Goal: Transaction & Acquisition: Purchase product/service

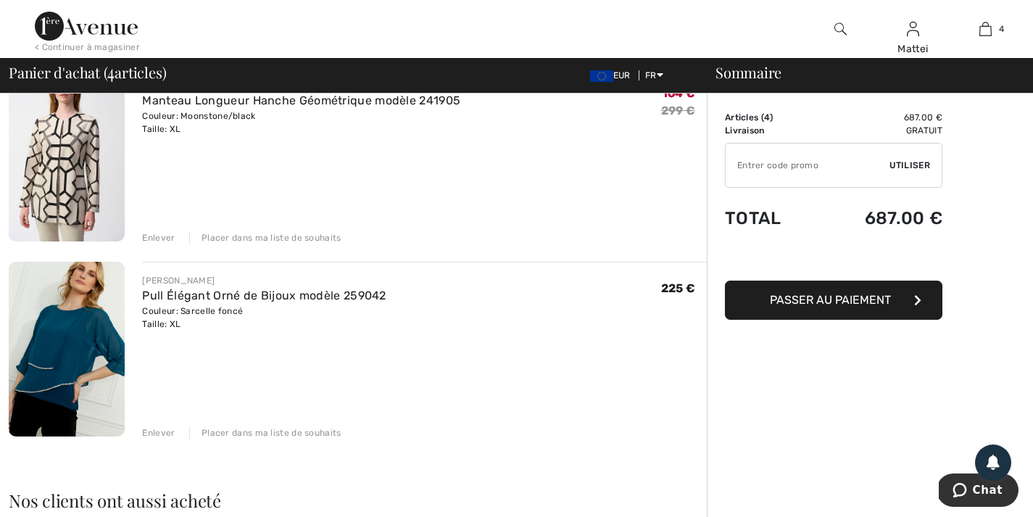
scroll to position [536, 0]
click at [957, 361] on div "Sommaire Description Articles ( 4 ) 687.00 € Code promo 0.00 € Livraison Gratui…" at bounding box center [870, 306] width 326 height 1497
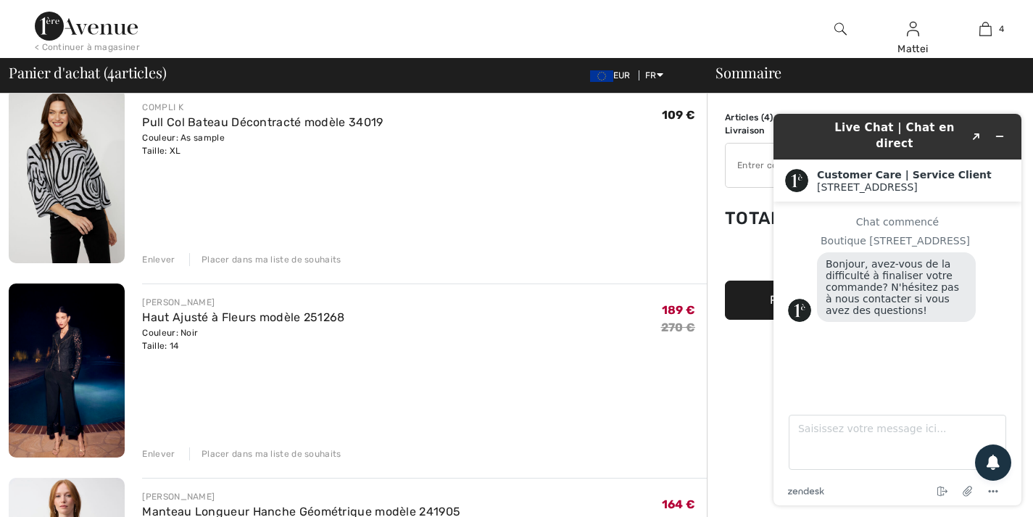
scroll to position [122, 0]
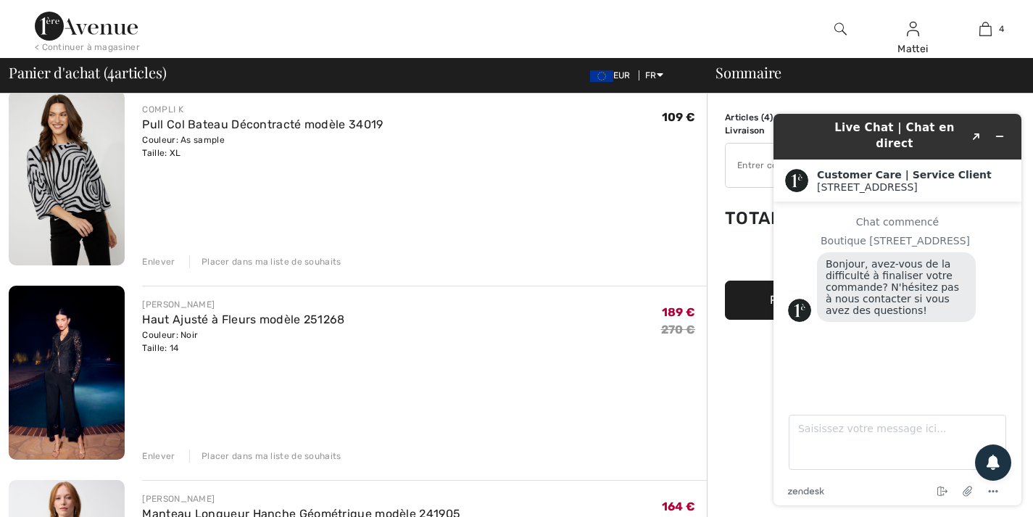
click at [159, 457] on div "Enlever" at bounding box center [158, 455] width 33 height 13
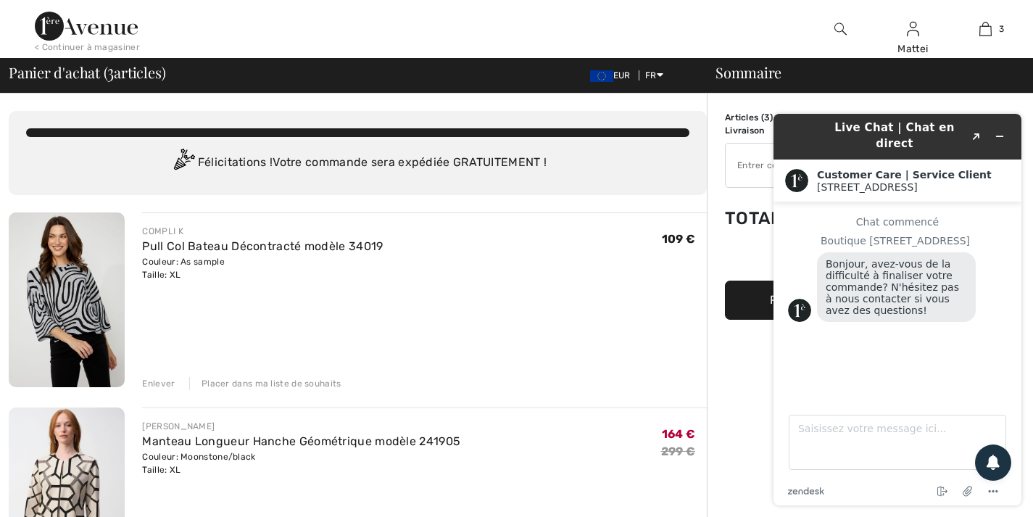
scroll to position [0, 0]
click at [992, 309] on div "Bonjour, avez-vous de la difficulté à finaliser votre commande? N'hésitez pas à…" at bounding box center [912, 288] width 190 height 73
click at [1000, 131] on icon "Réduire le widget" at bounding box center [999, 136] width 10 height 10
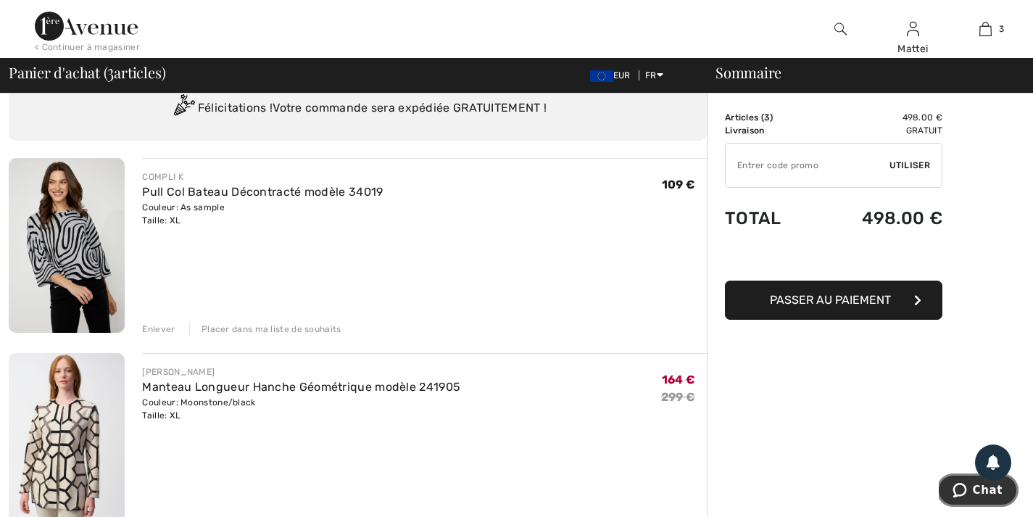
scroll to position [46, 0]
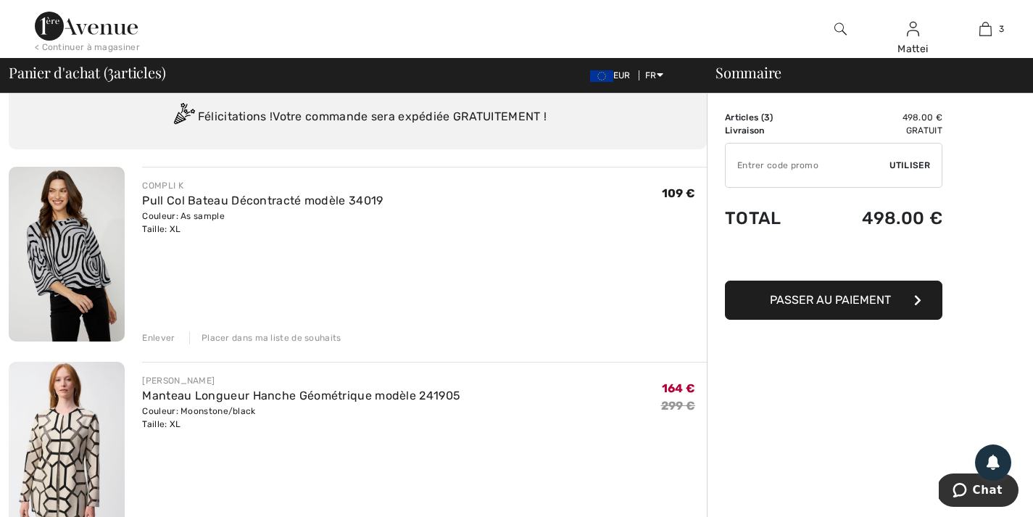
click at [157, 337] on div "Enlever" at bounding box center [158, 337] width 33 height 13
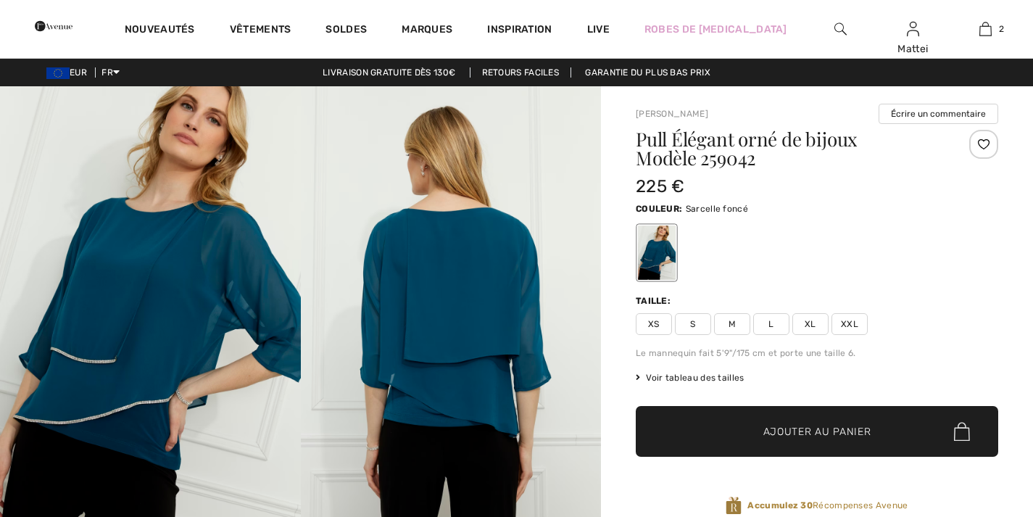
checkbox input "true"
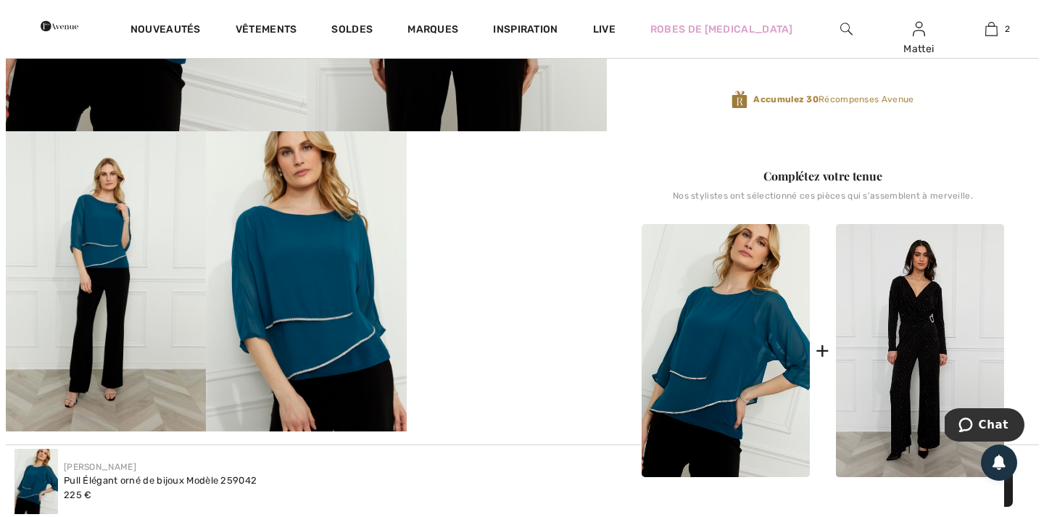
scroll to position [405, 0]
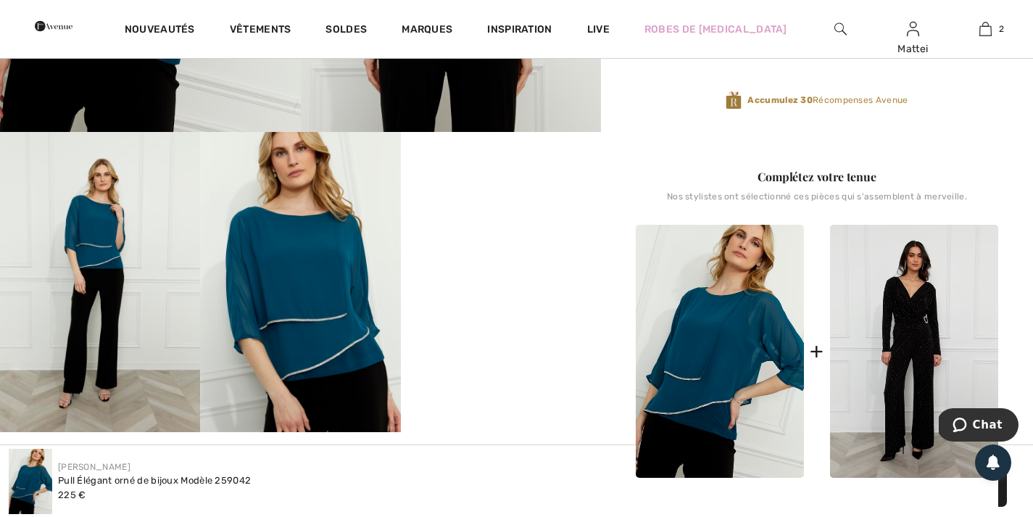
click at [331, 340] on img at bounding box center [300, 282] width 200 height 300
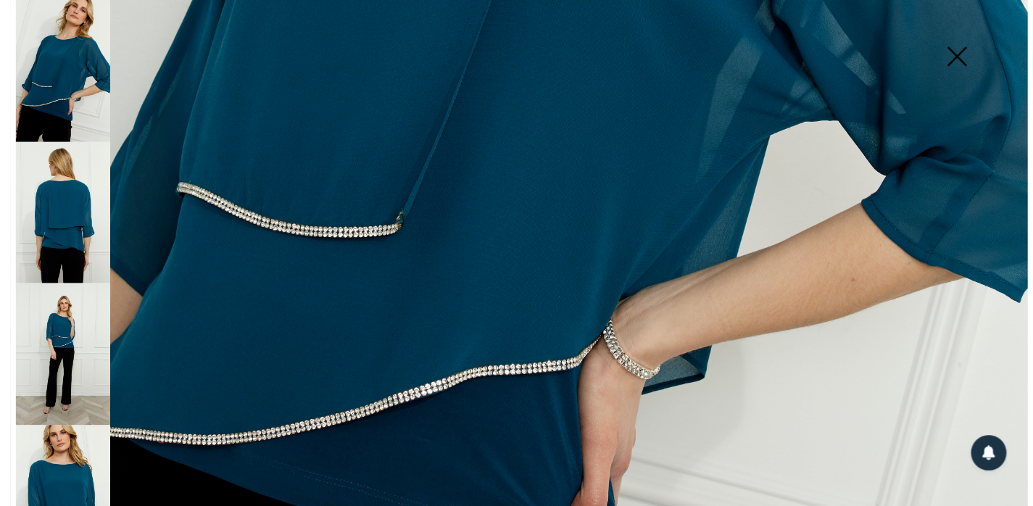
scroll to position [263, 0]
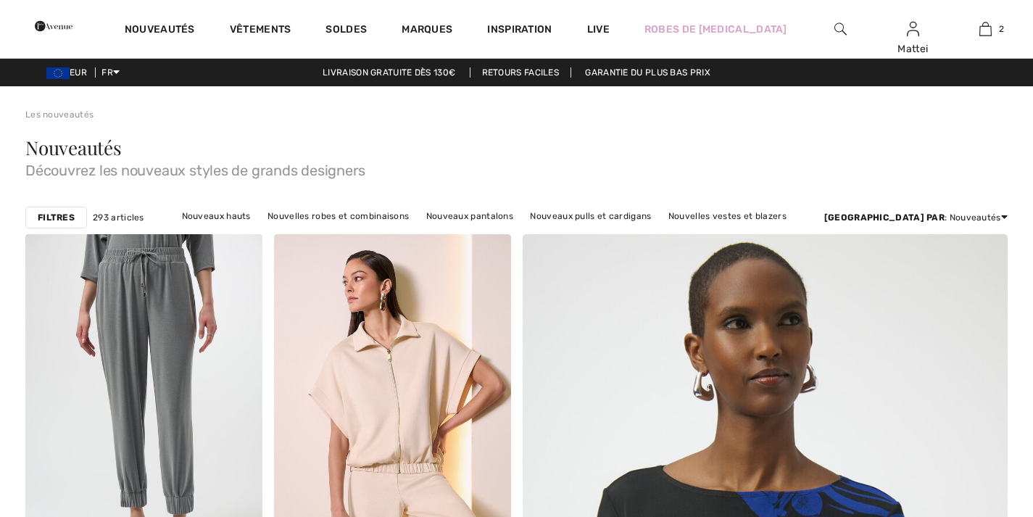
checkbox input "true"
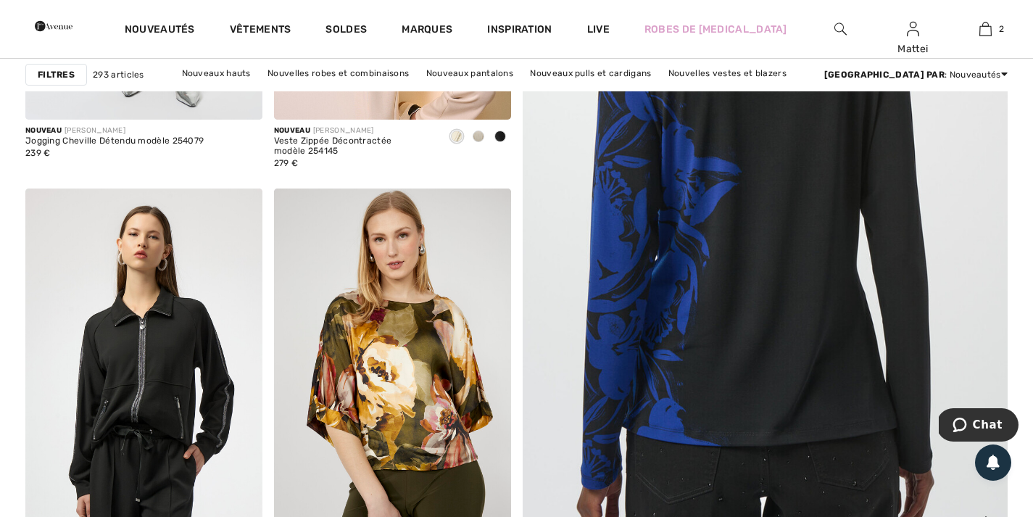
scroll to position [521, 0]
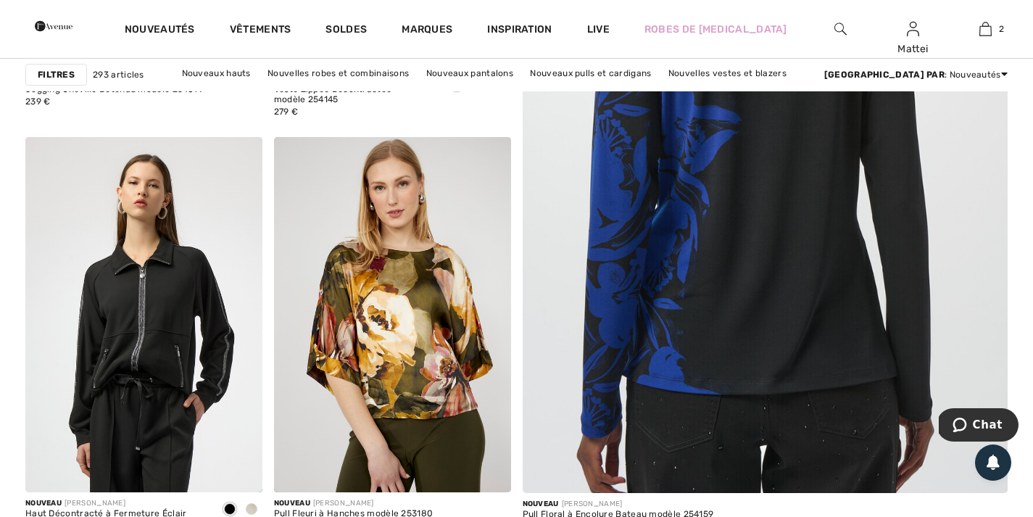
click at [776, 244] on img at bounding box center [765, 149] width 582 height 873
click at [949, 269] on img at bounding box center [765, 149] width 582 height 873
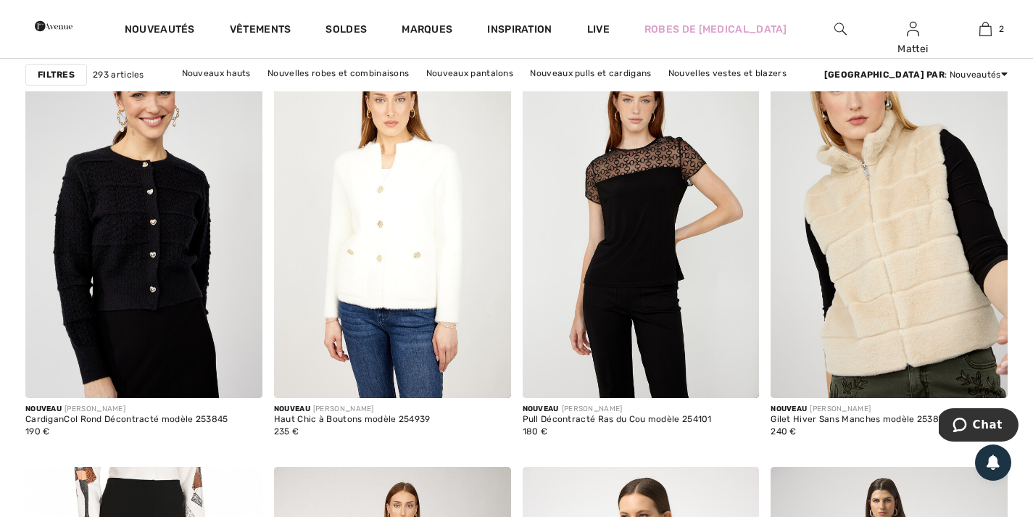
scroll to position [2053, 0]
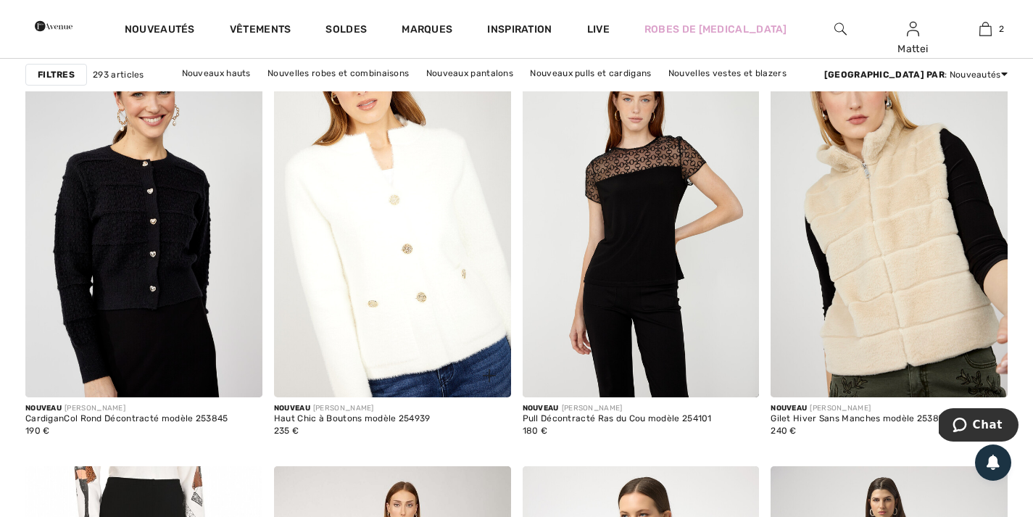
click at [403, 244] on img at bounding box center [392, 219] width 237 height 355
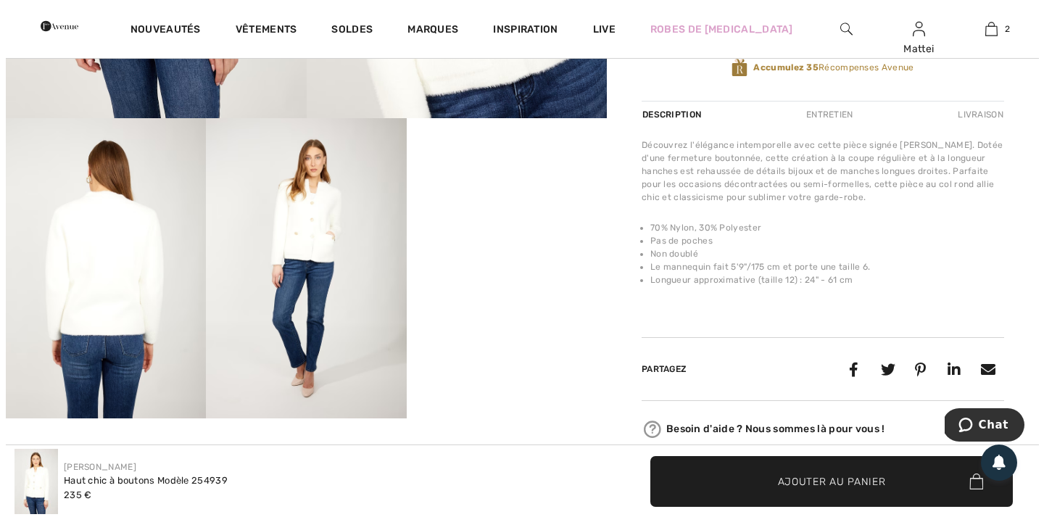
scroll to position [417, 0]
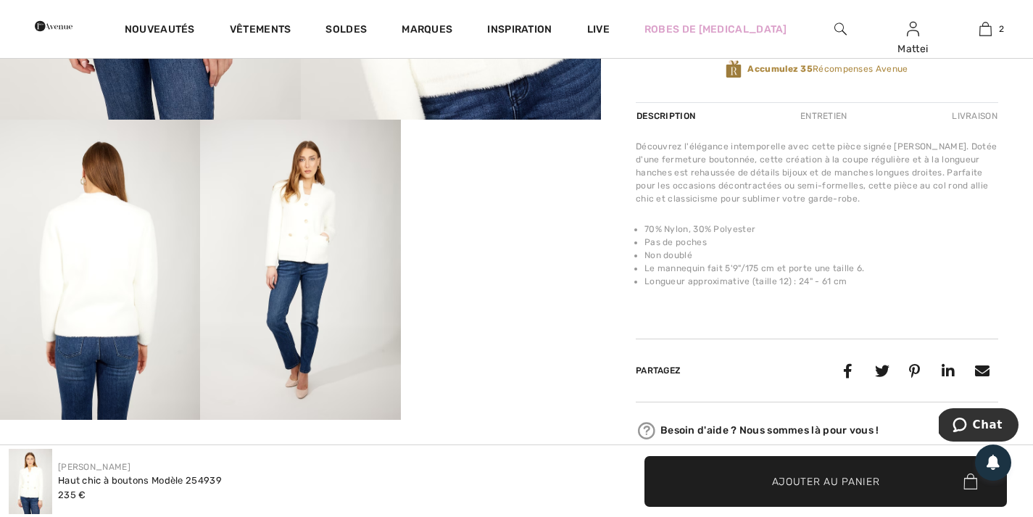
click at [309, 231] on img at bounding box center [300, 270] width 200 height 300
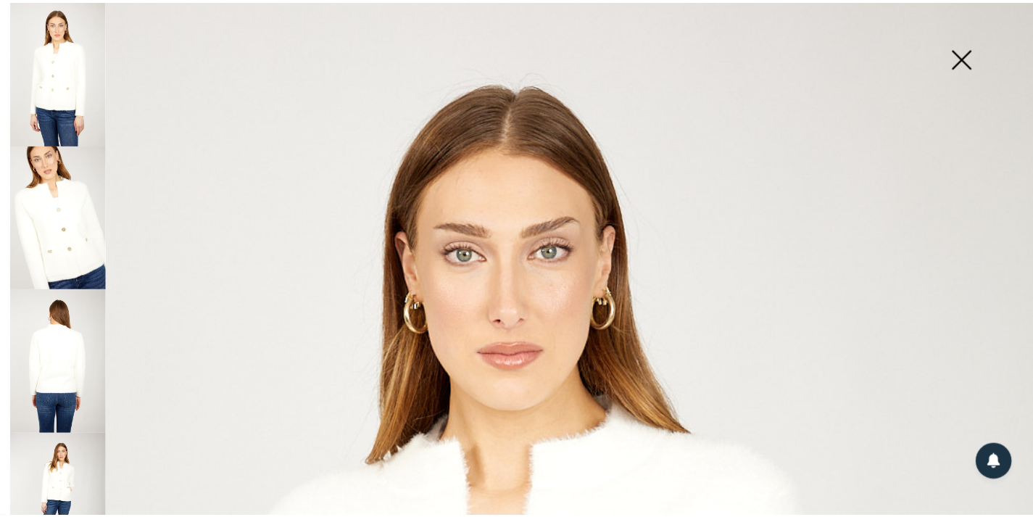
scroll to position [0, 0]
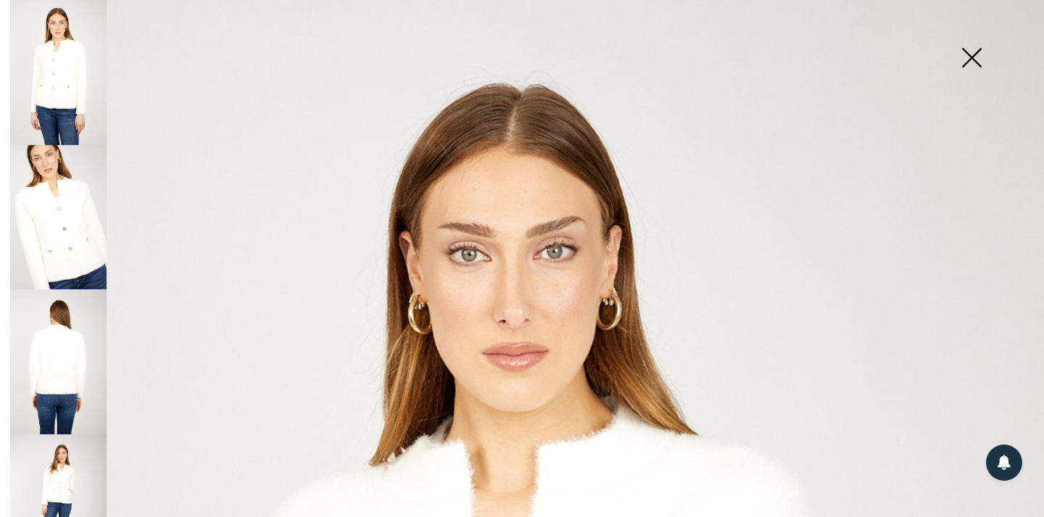
click at [70, 229] on img at bounding box center [58, 217] width 96 height 145
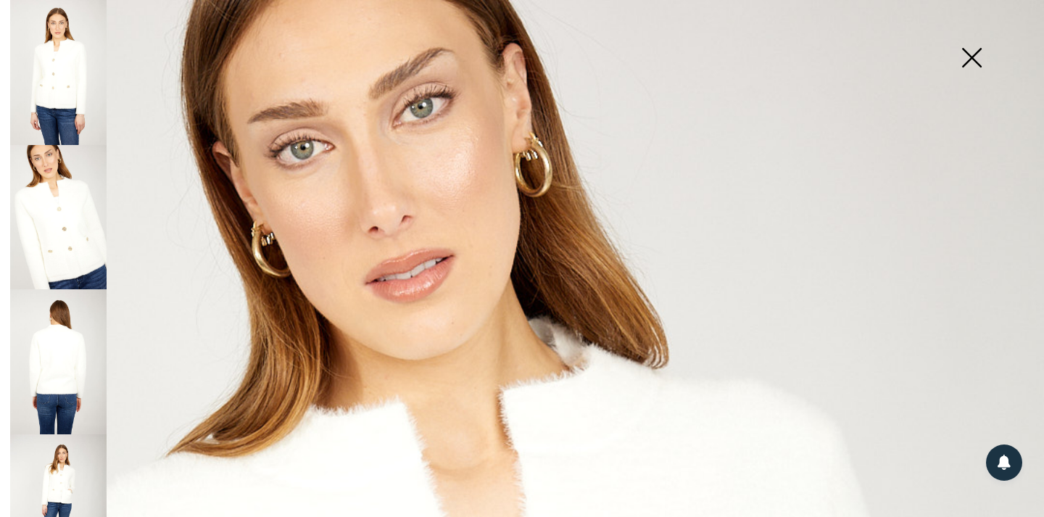
click at [57, 457] on img at bounding box center [58, 506] width 96 height 145
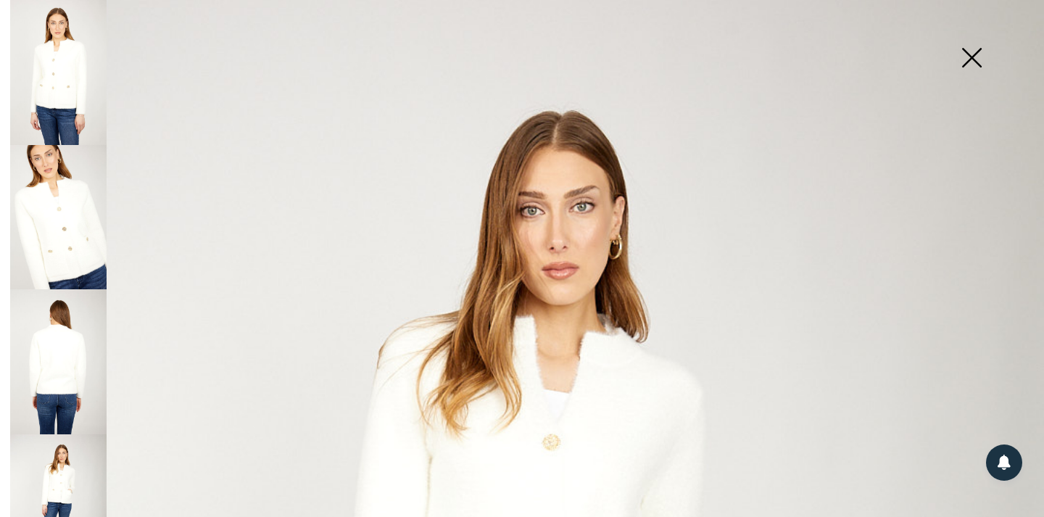
click at [971, 51] on img at bounding box center [971, 59] width 72 height 75
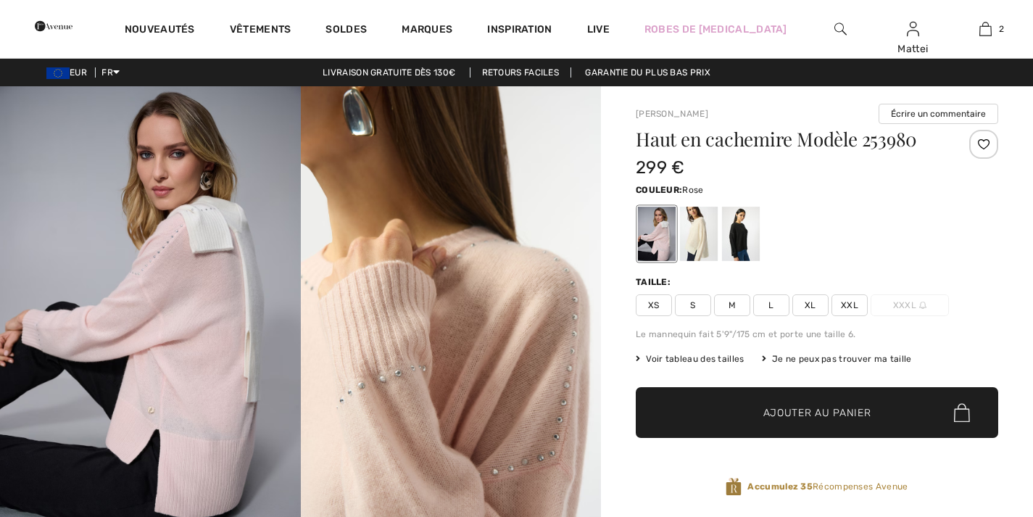
checkbox input "true"
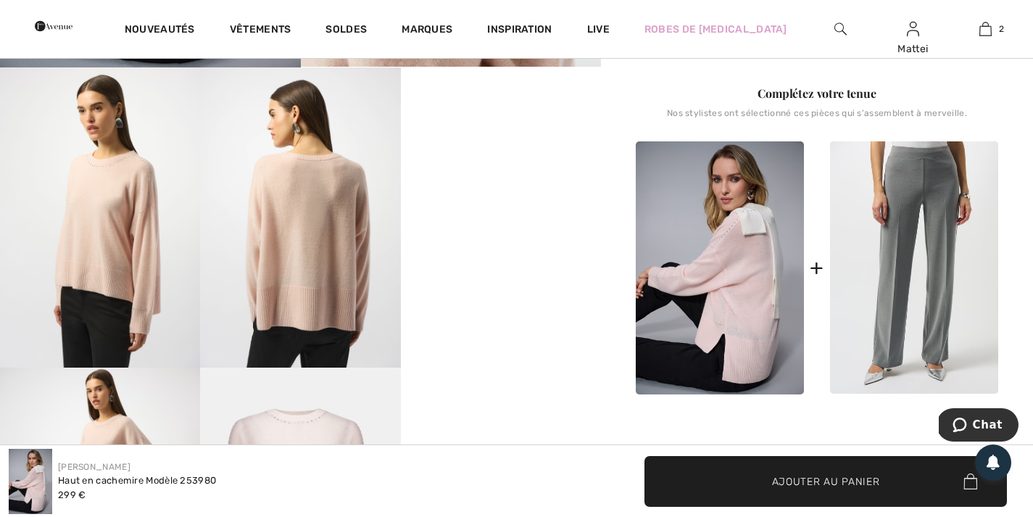
scroll to position [470, 0]
click at [109, 241] on img at bounding box center [100, 217] width 200 height 300
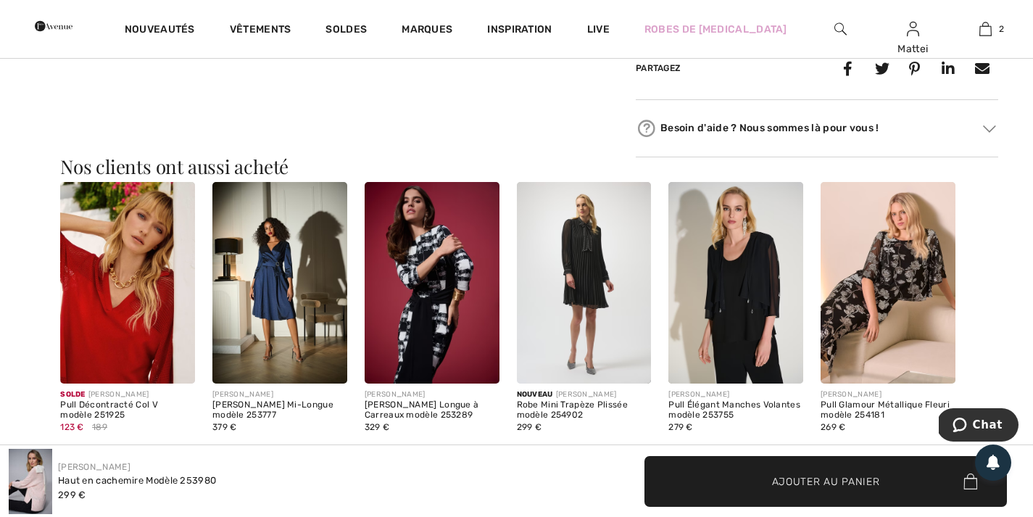
scroll to position [1143, 0]
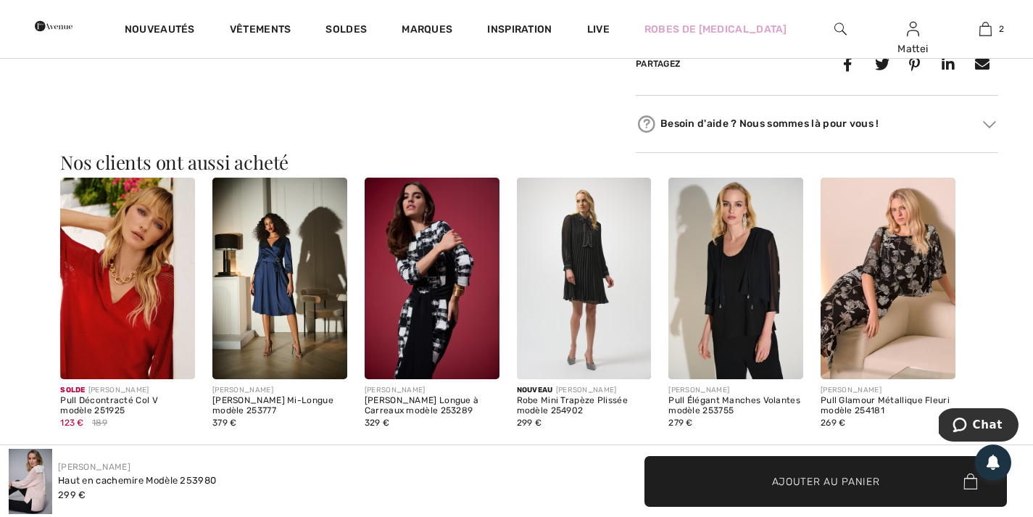
click at [478, 371] on img at bounding box center [432, 279] width 135 height 202
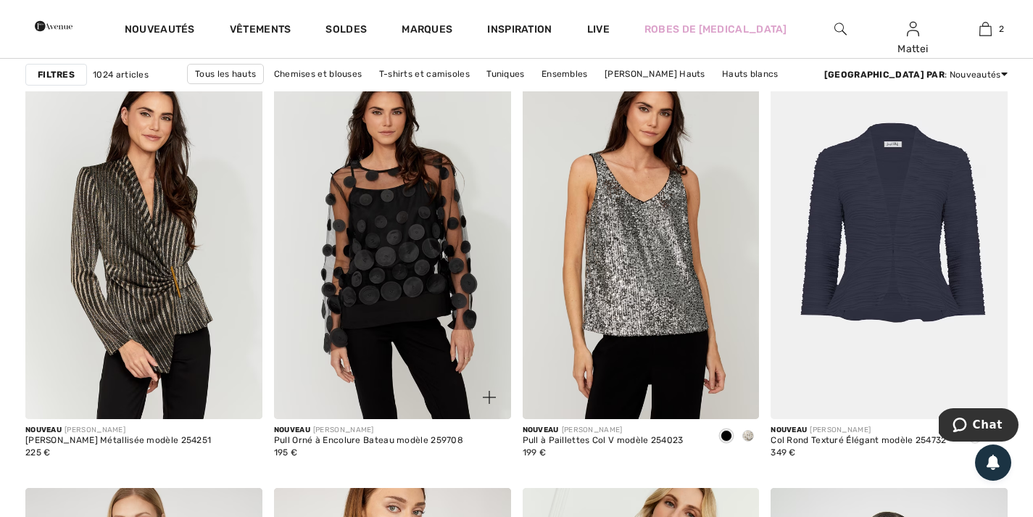
scroll to position [2438, 0]
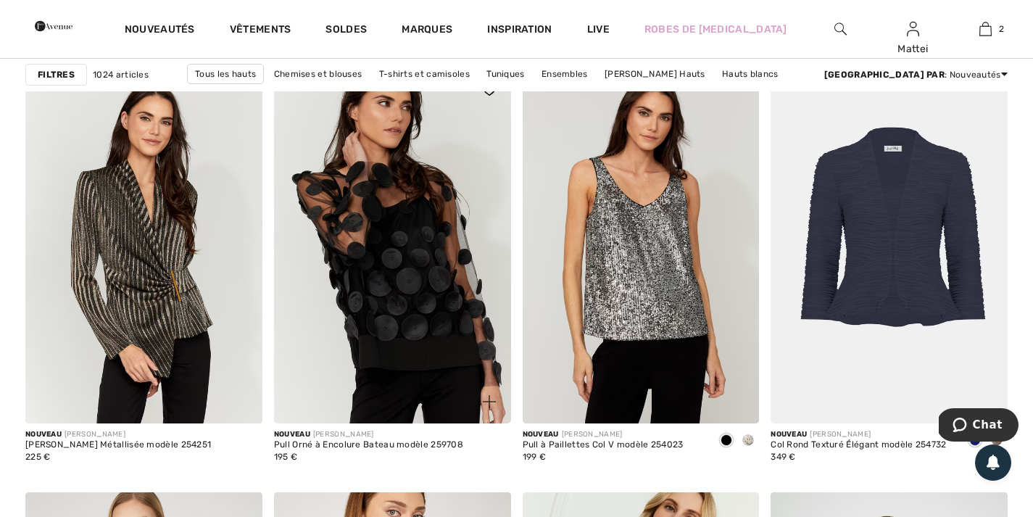
click at [431, 282] on img at bounding box center [392, 245] width 237 height 355
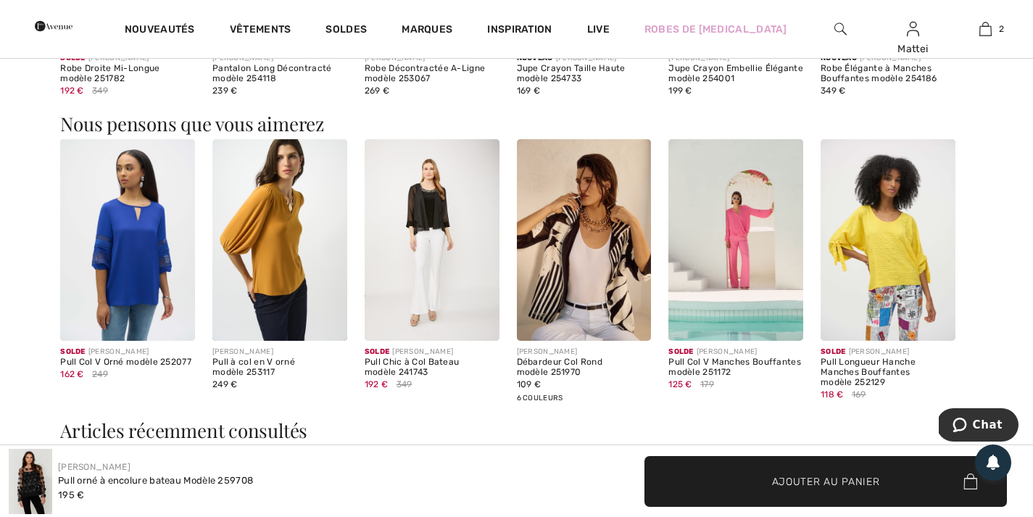
scroll to position [1102, 0]
click at [434, 232] on img at bounding box center [432, 239] width 135 height 202
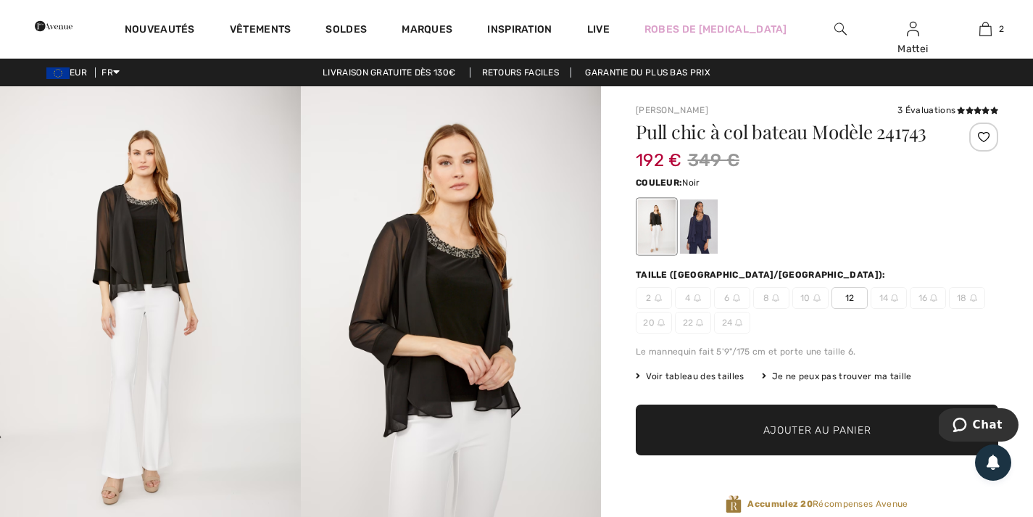
click at [662, 230] on div at bounding box center [657, 226] width 38 height 54
click at [707, 222] on div at bounding box center [699, 226] width 38 height 54
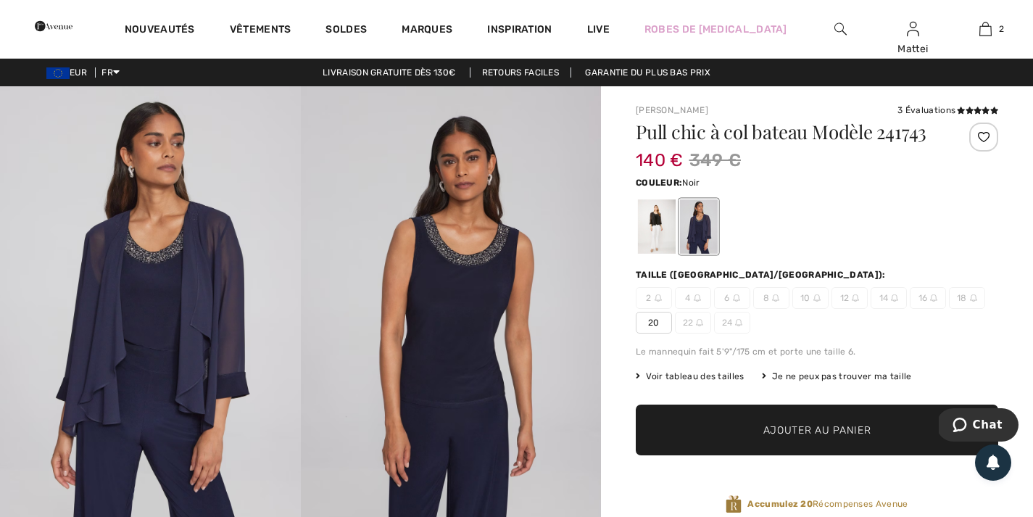
click at [654, 222] on div at bounding box center [657, 226] width 38 height 54
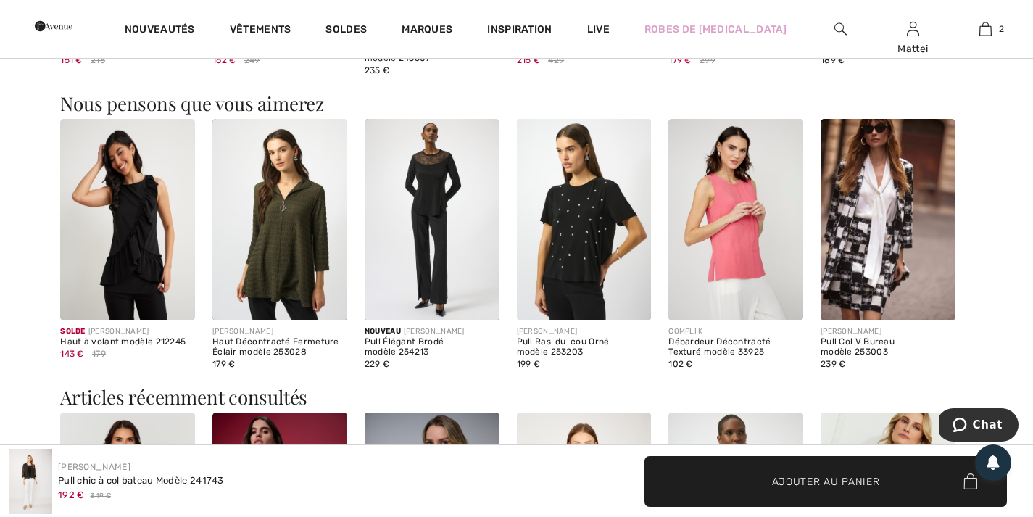
scroll to position [1139, 0]
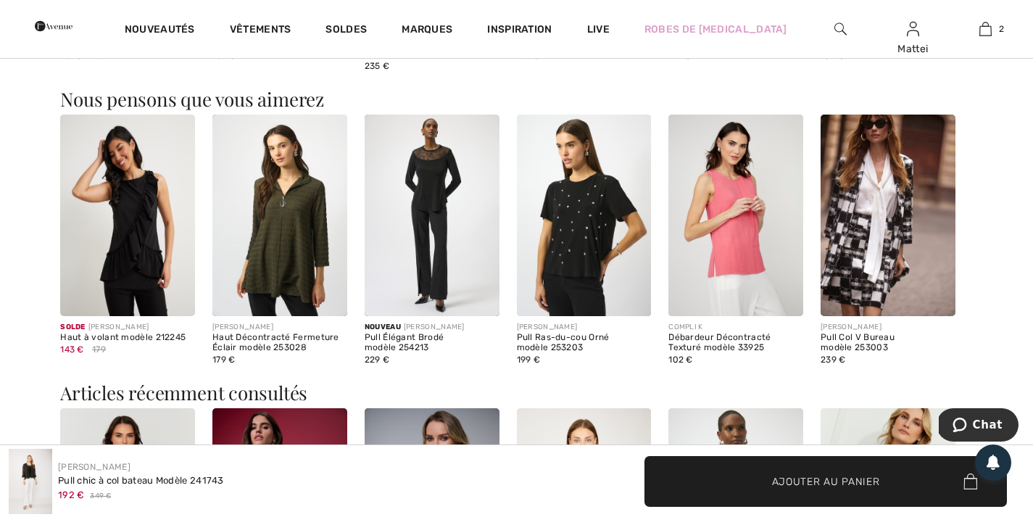
click at [582, 221] on img at bounding box center [584, 216] width 135 height 202
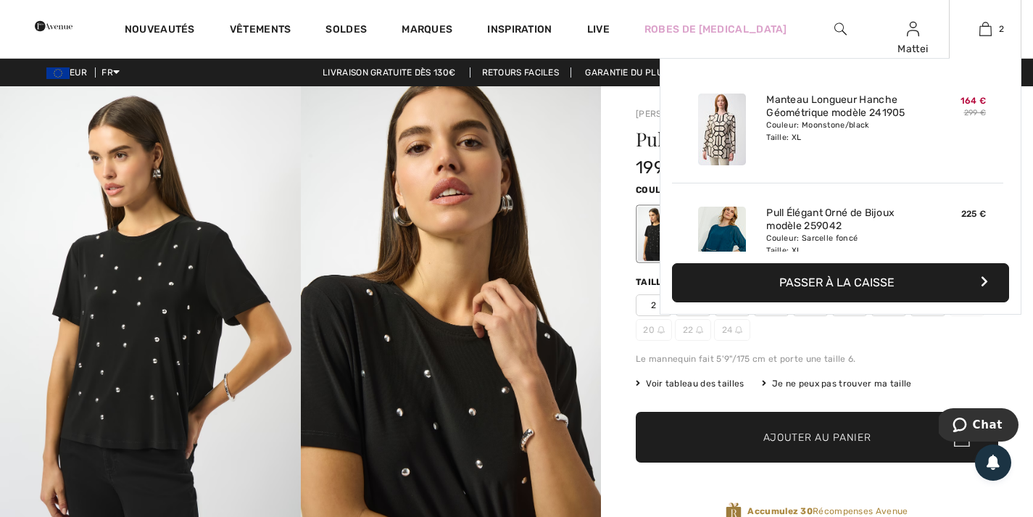
click at [729, 127] on img at bounding box center [722, 130] width 48 height 72
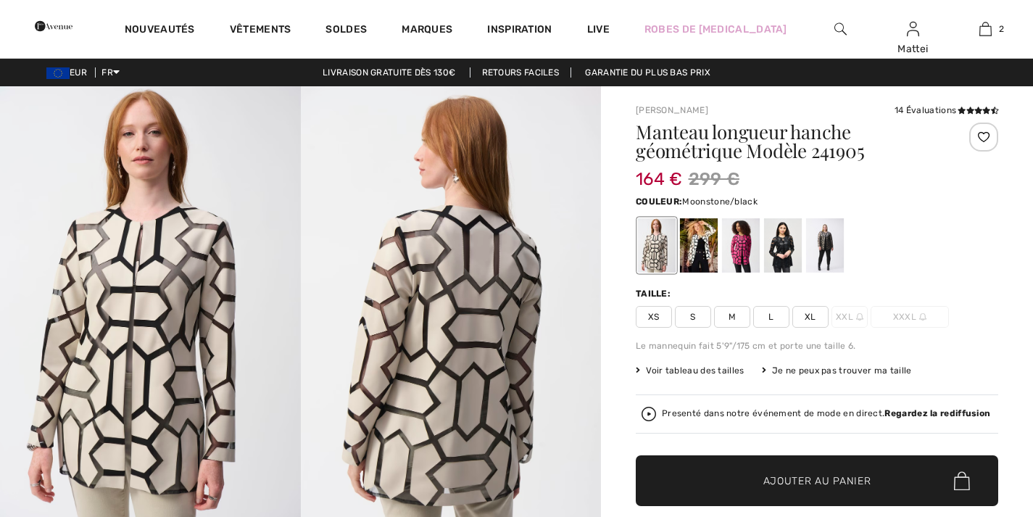
checkbox input "true"
click at [145, 342] on img at bounding box center [150, 311] width 301 height 450
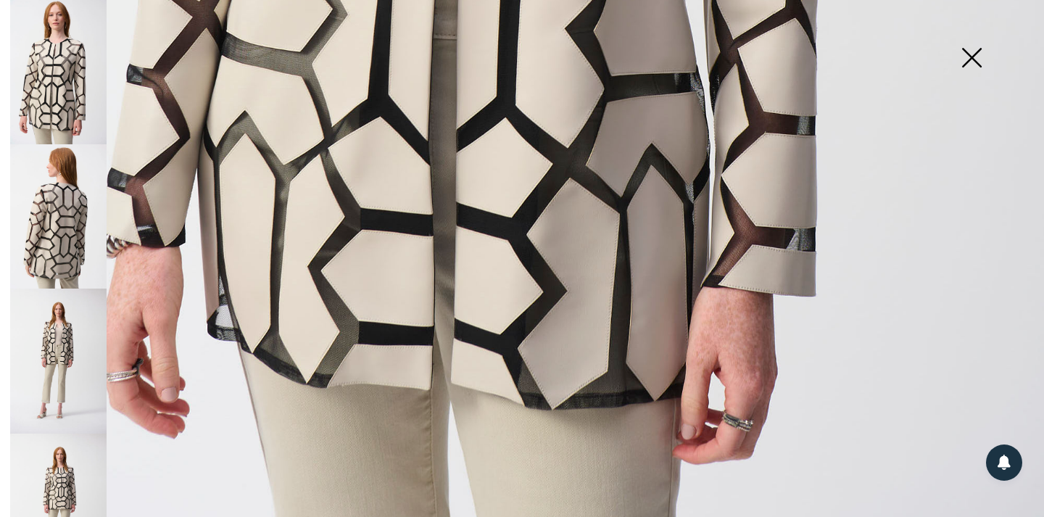
scroll to position [1006, 0]
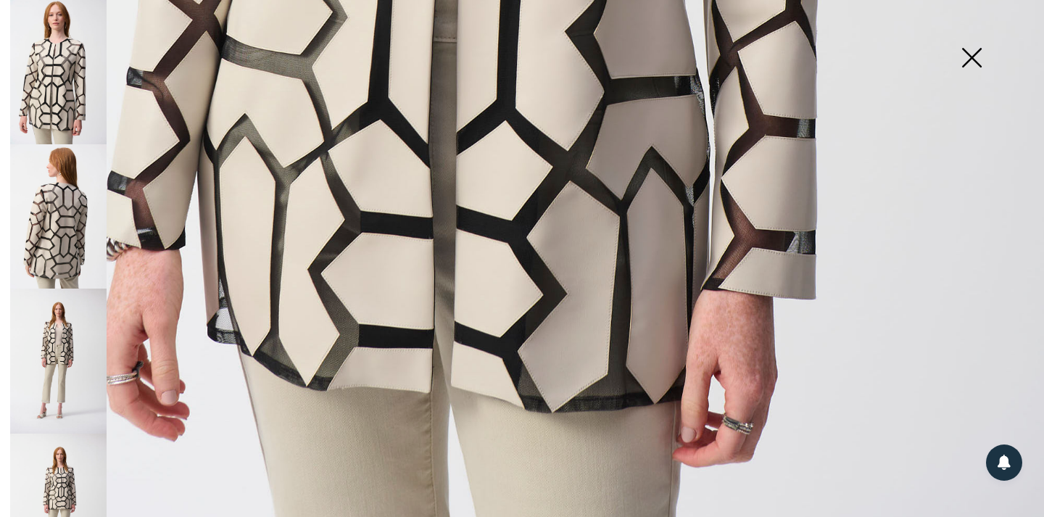
click at [62, 320] on img at bounding box center [58, 360] width 96 height 145
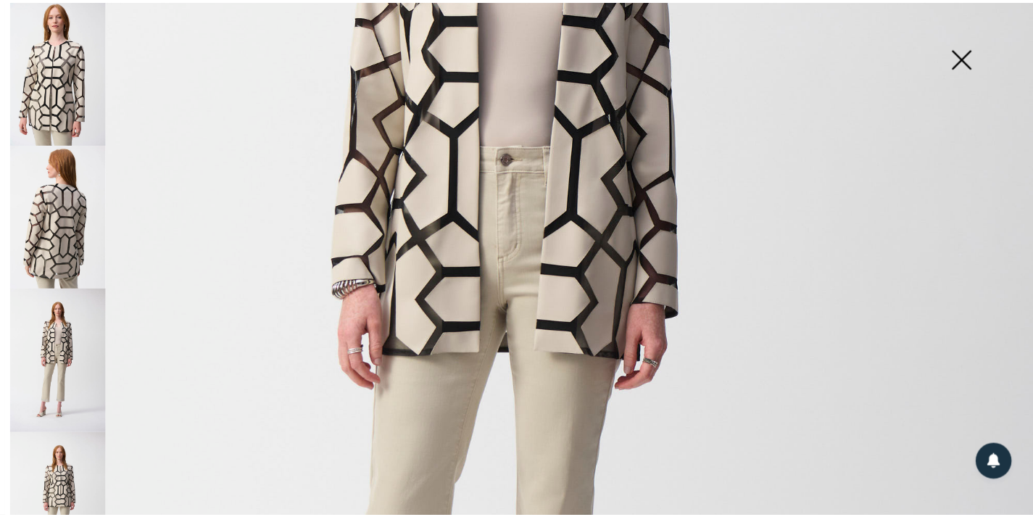
scroll to position [460, 0]
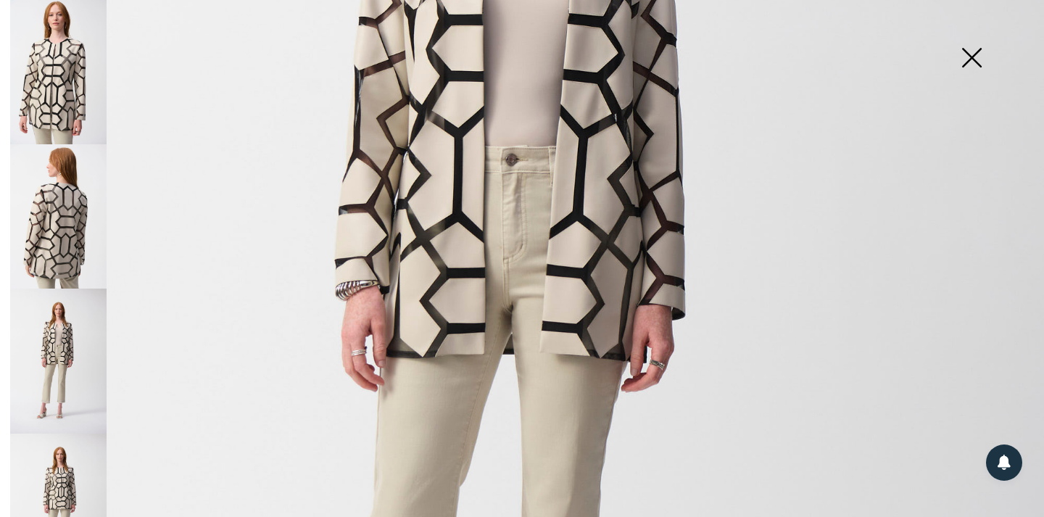
click at [334, 286] on img at bounding box center [522, 323] width 1044 height 1566
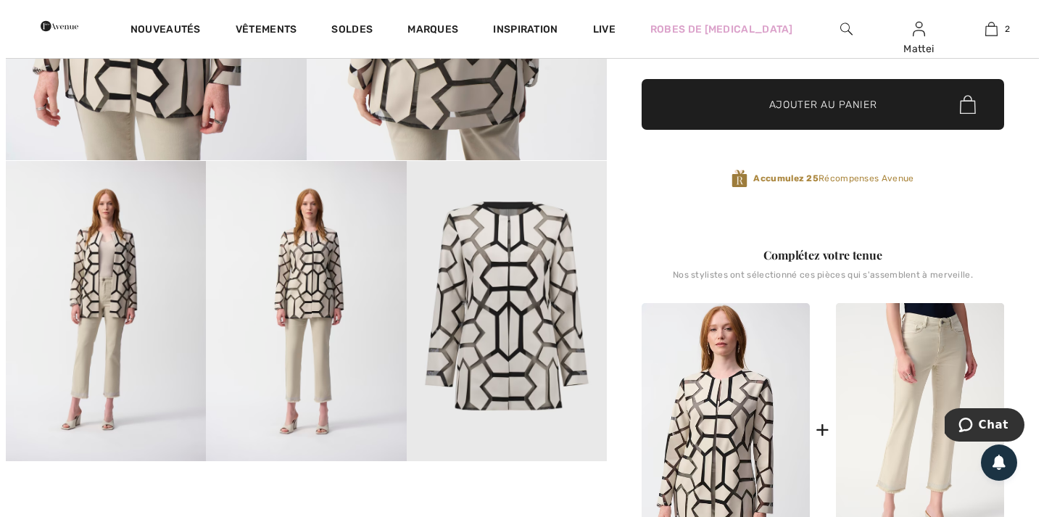
scroll to position [388, 0]
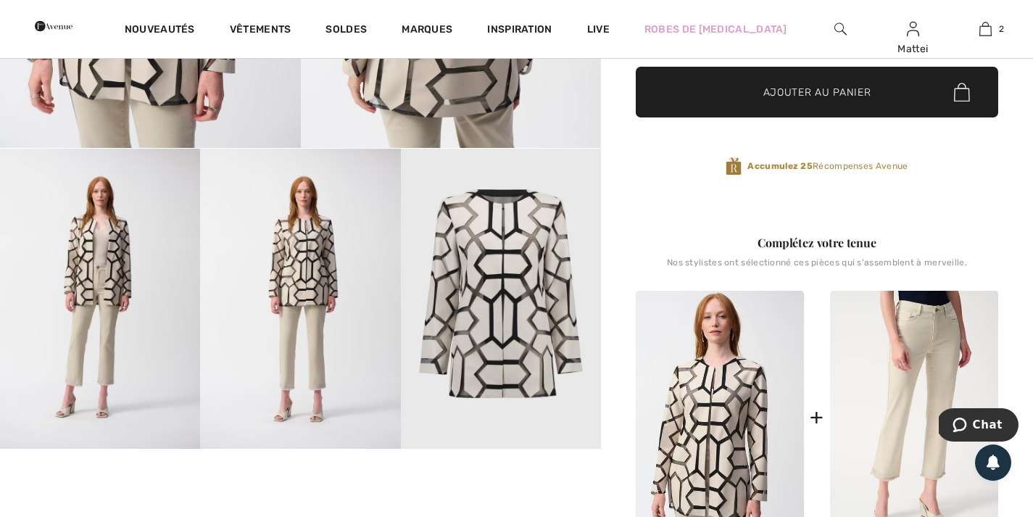
click at [112, 267] on img at bounding box center [100, 299] width 200 height 300
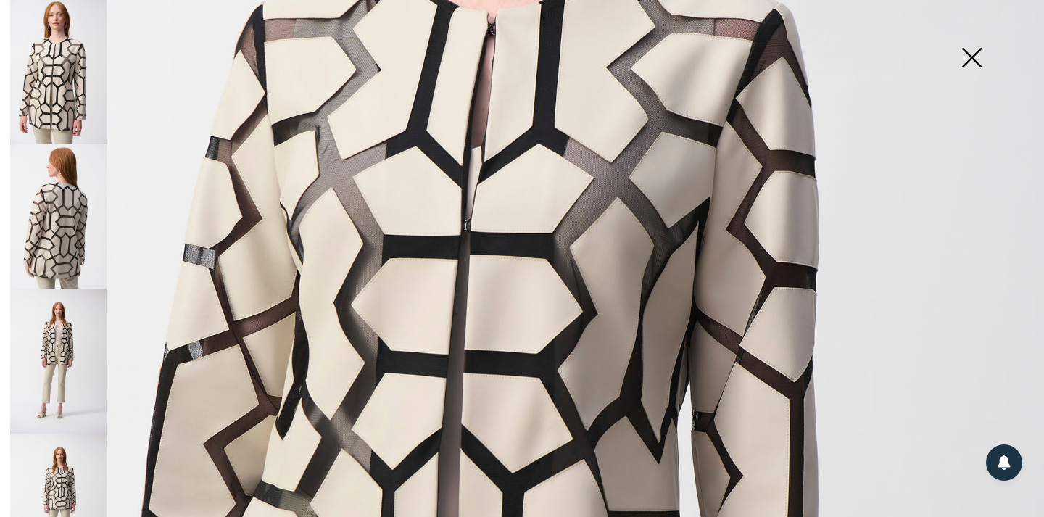
click at [371, 209] on img at bounding box center [522, 322] width 1044 height 1564
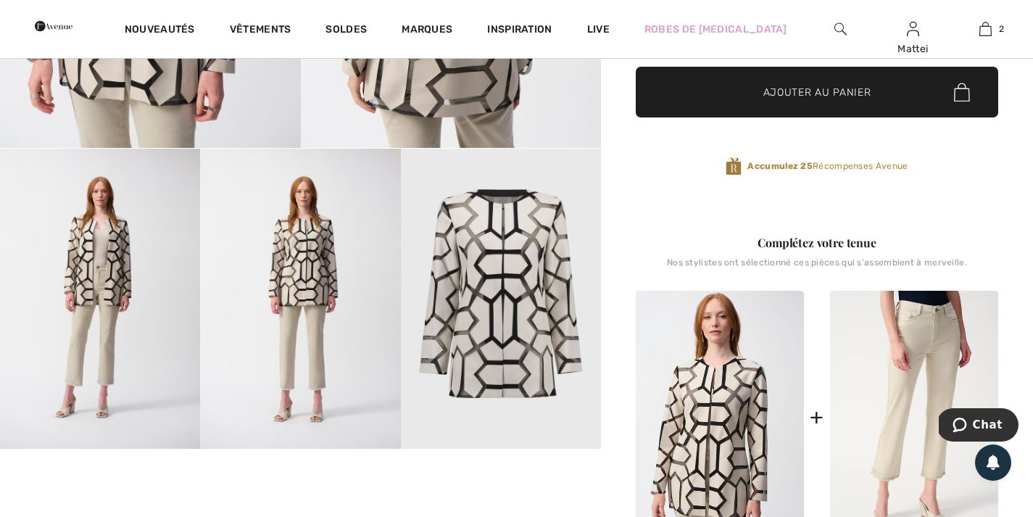
click at [136, 299] on img at bounding box center [100, 299] width 200 height 300
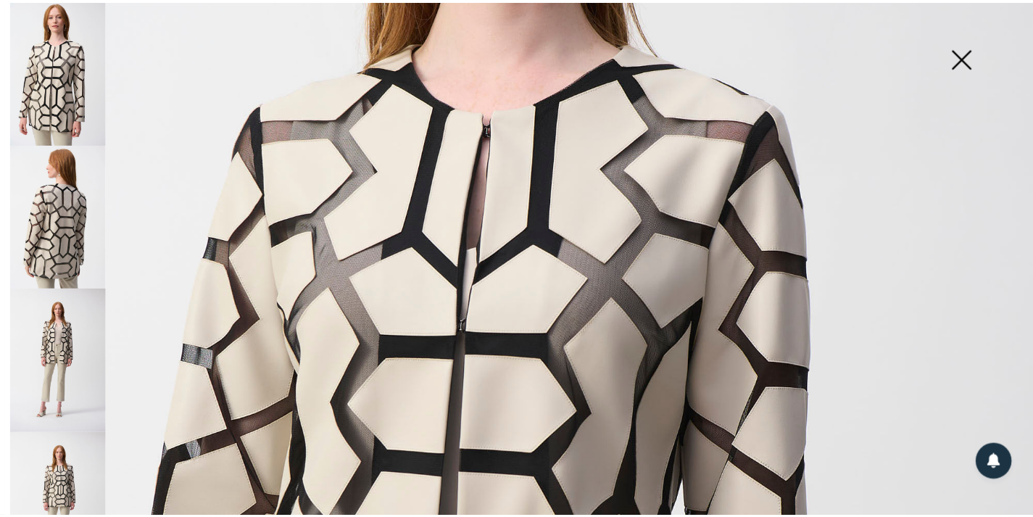
scroll to position [354, 0]
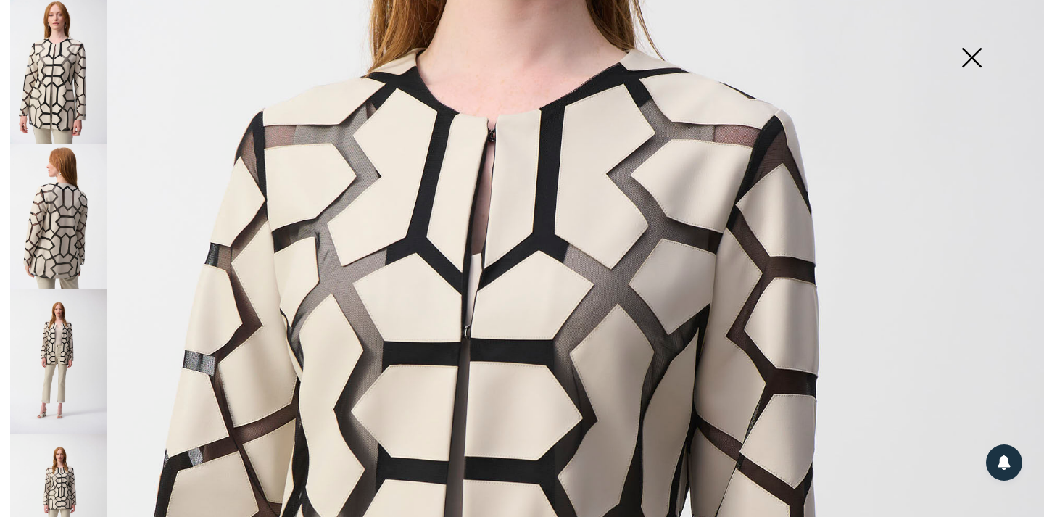
click at [465, 309] on img at bounding box center [522, 428] width 1044 height 1564
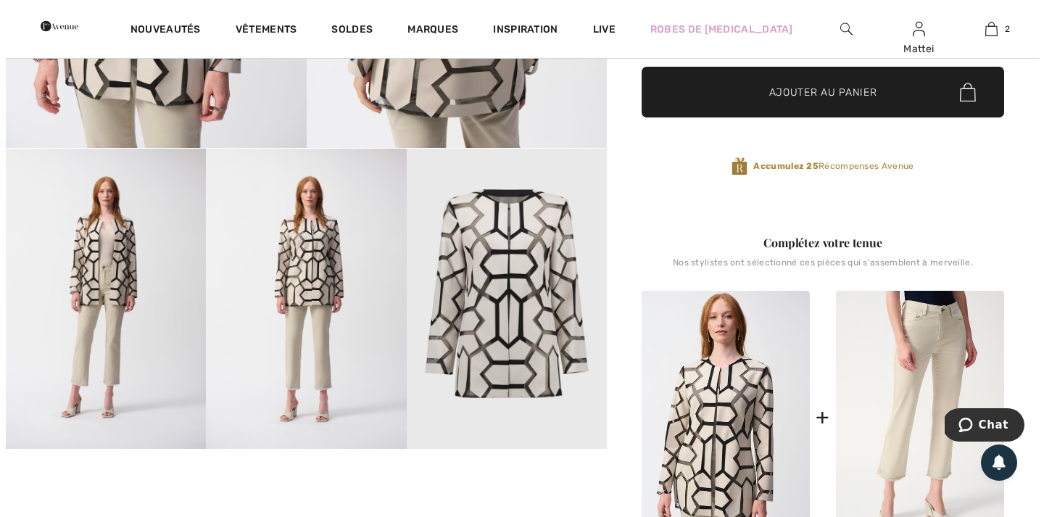
scroll to position [391, 0]
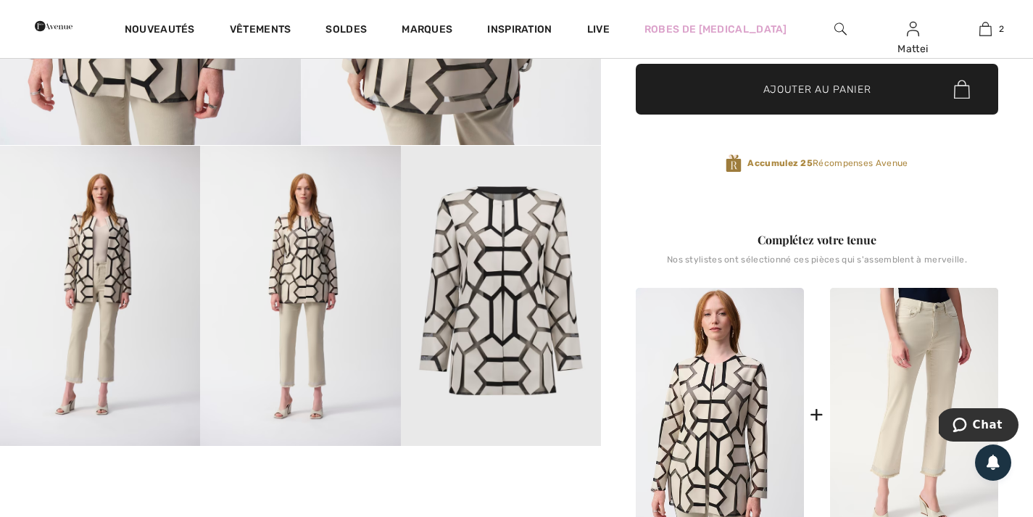
click at [488, 308] on img at bounding box center [501, 296] width 200 height 300
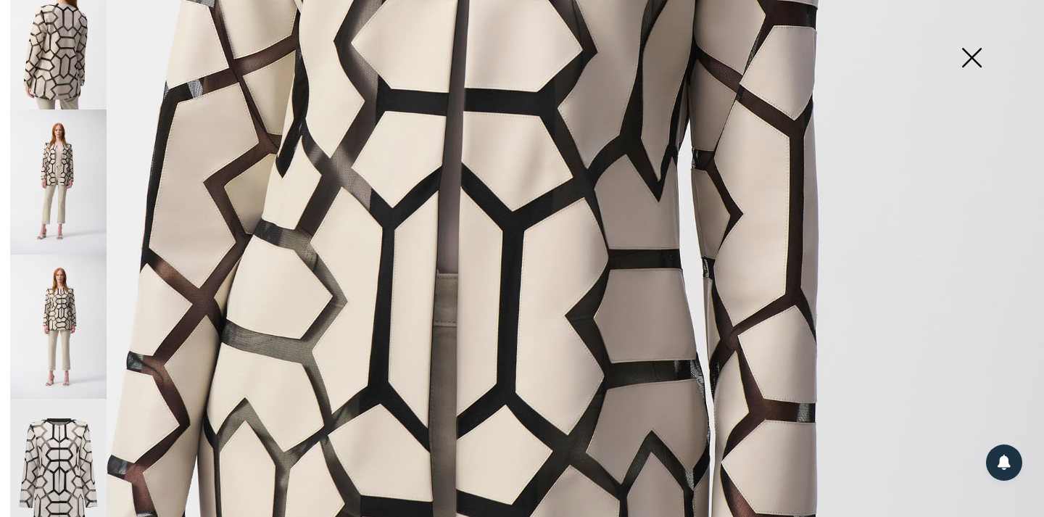
scroll to position [178, 0]
click at [77, 442] on img at bounding box center [58, 471] width 96 height 145
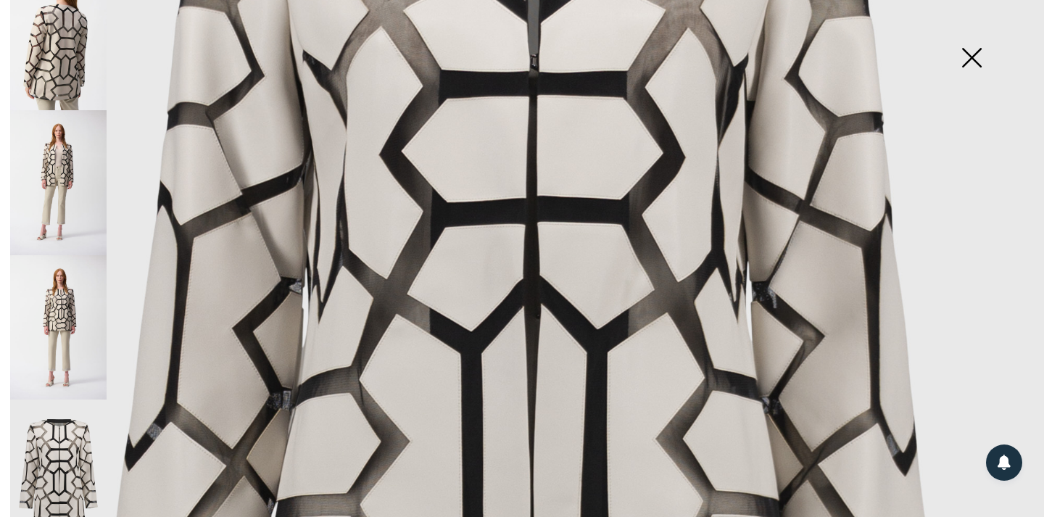
scroll to position [449, 0]
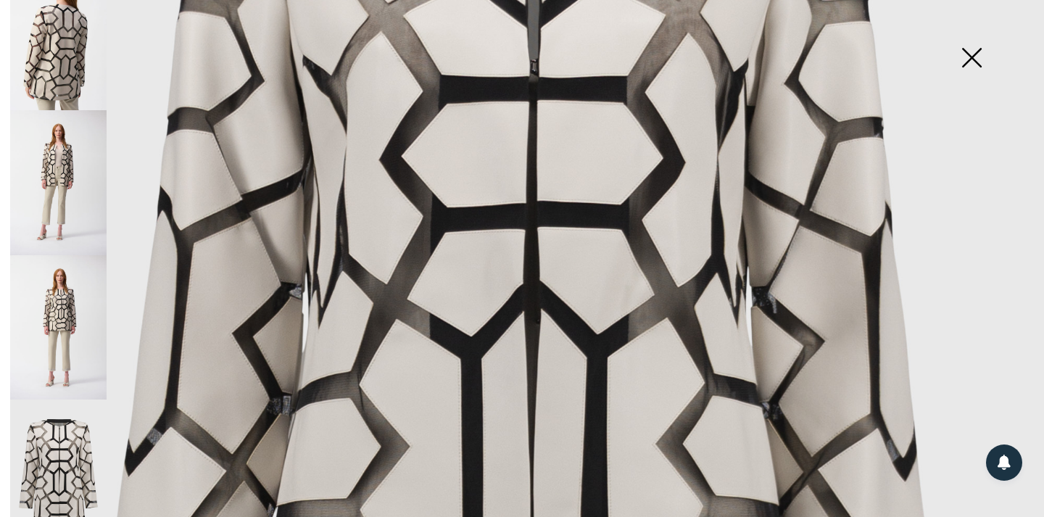
click at [65, 128] on img at bounding box center [58, 182] width 96 height 145
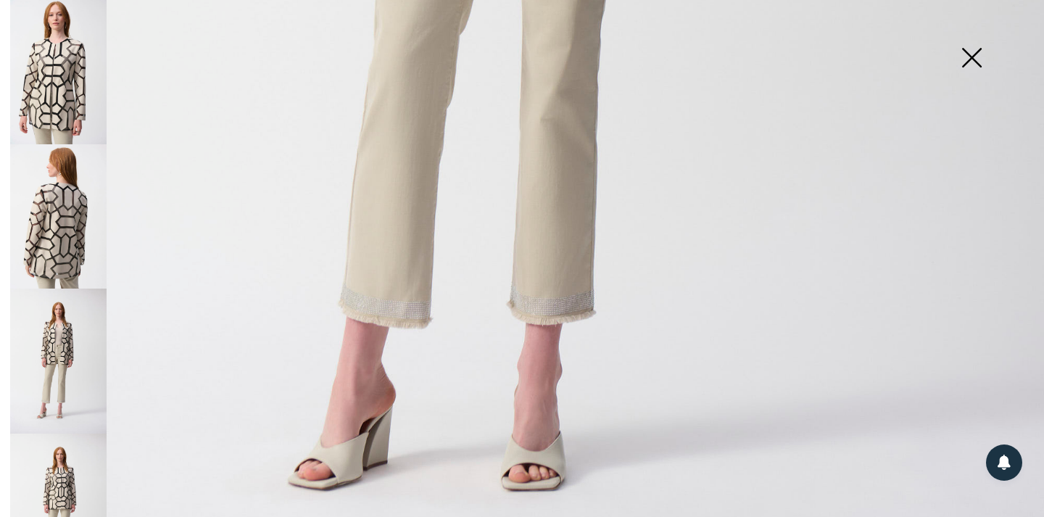
scroll to position [899, 0]
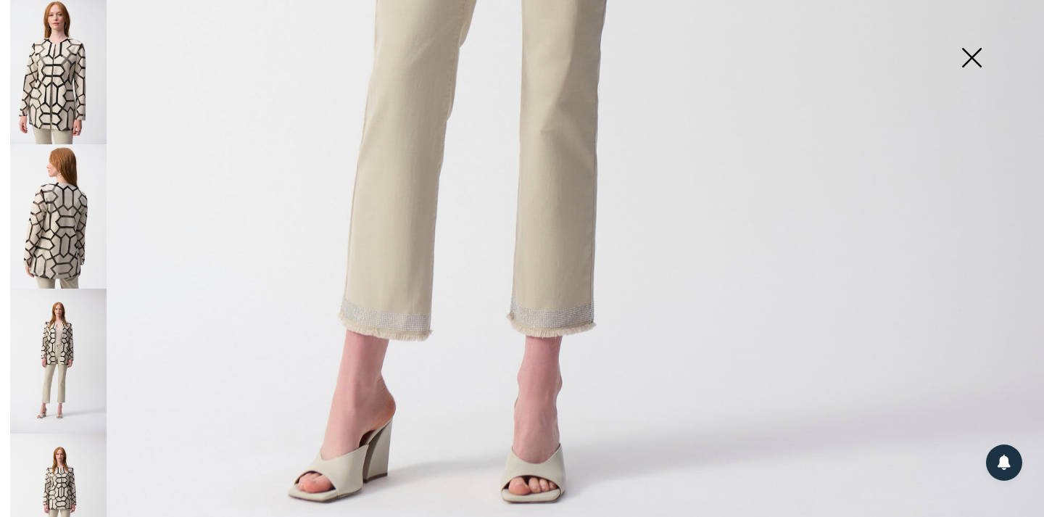
click at [56, 218] on img at bounding box center [58, 216] width 96 height 144
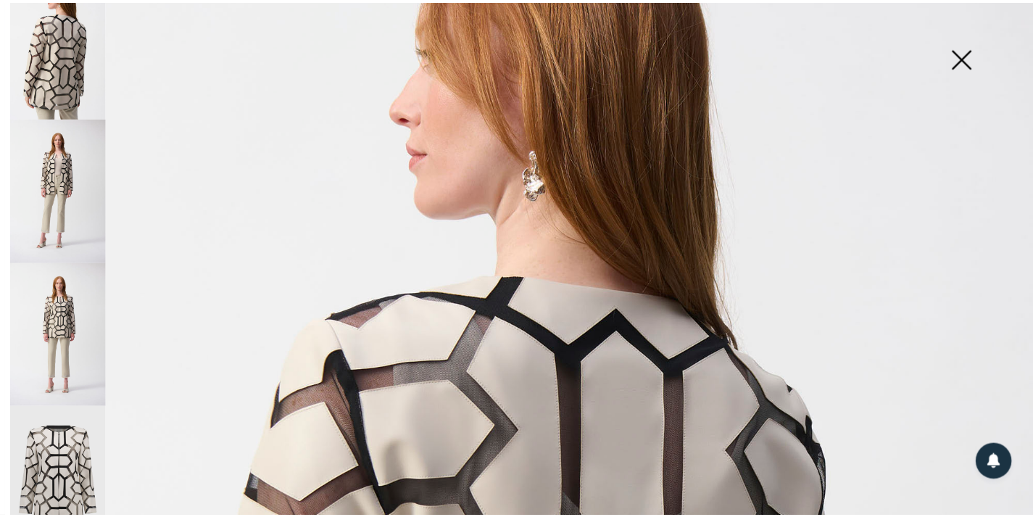
scroll to position [127, 0]
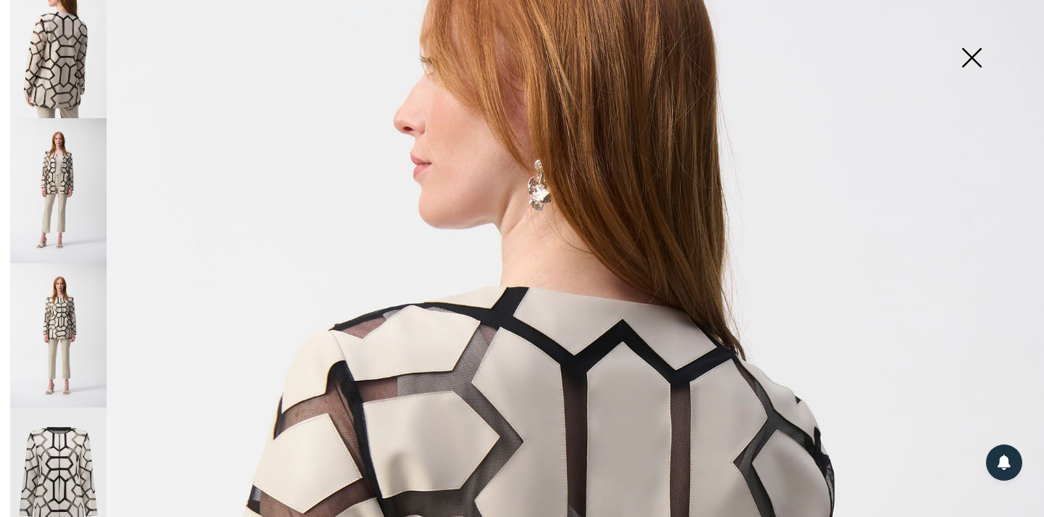
click at [972, 52] on img at bounding box center [971, 59] width 72 height 75
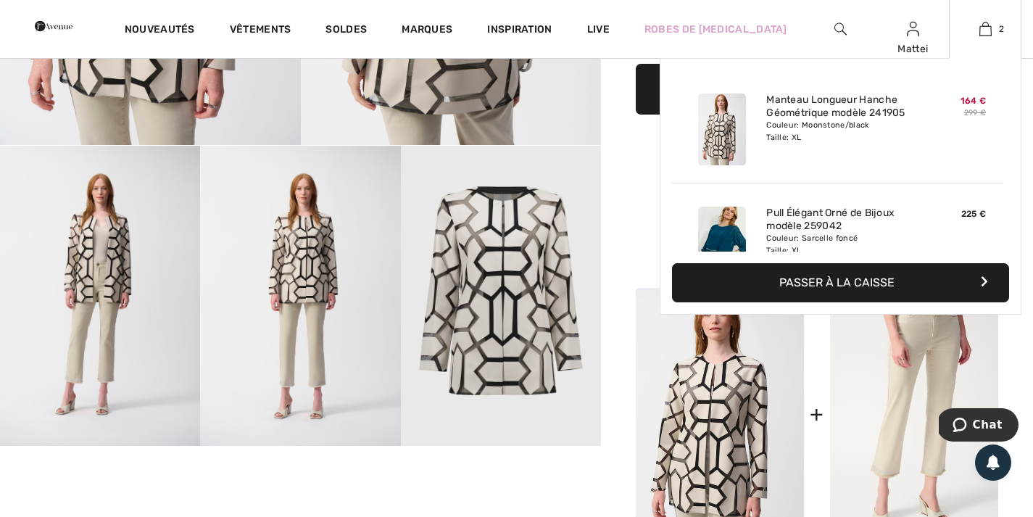
click at [874, 280] on button "Passer à la caisse" at bounding box center [840, 282] width 337 height 39
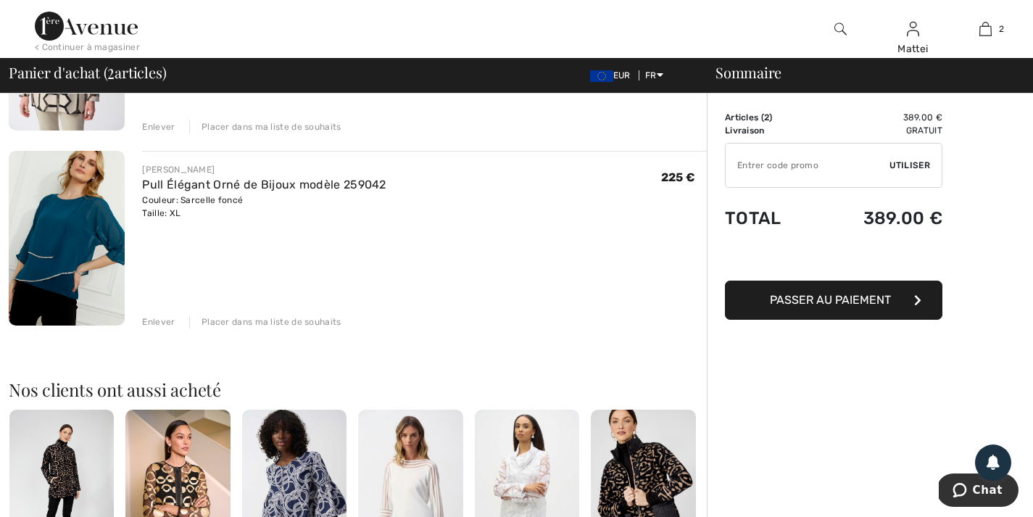
scroll to position [268, 0]
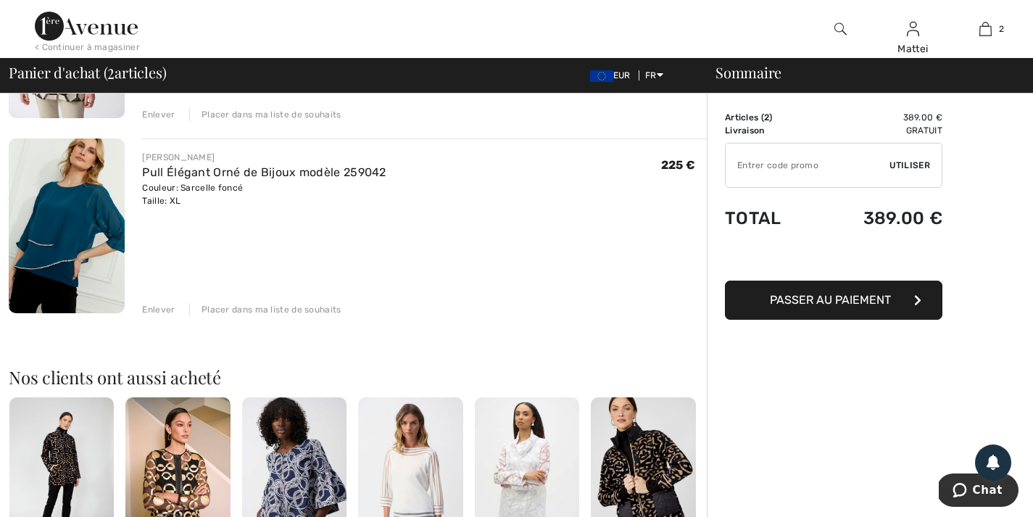
click at [153, 308] on div "Enlever" at bounding box center [158, 309] width 33 height 13
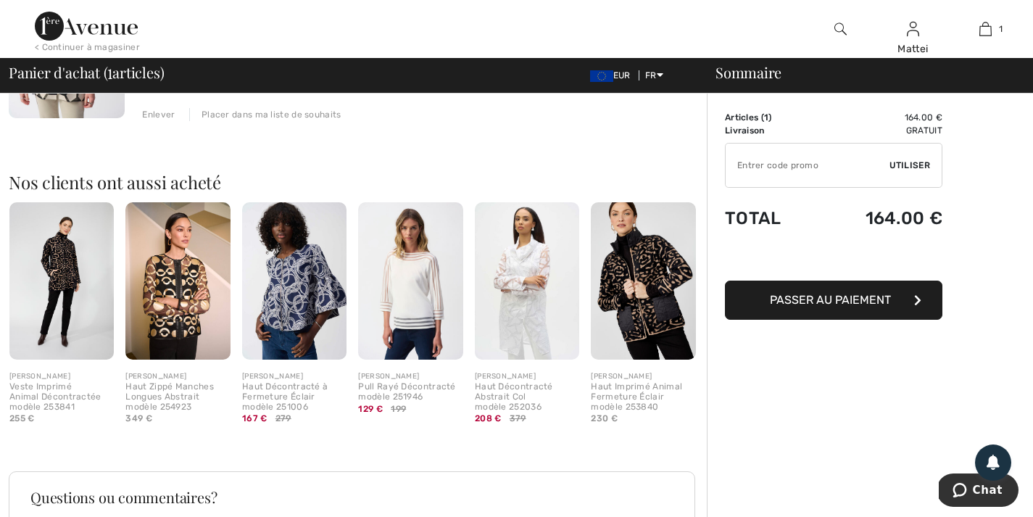
click at [183, 289] on img at bounding box center [177, 280] width 104 height 157
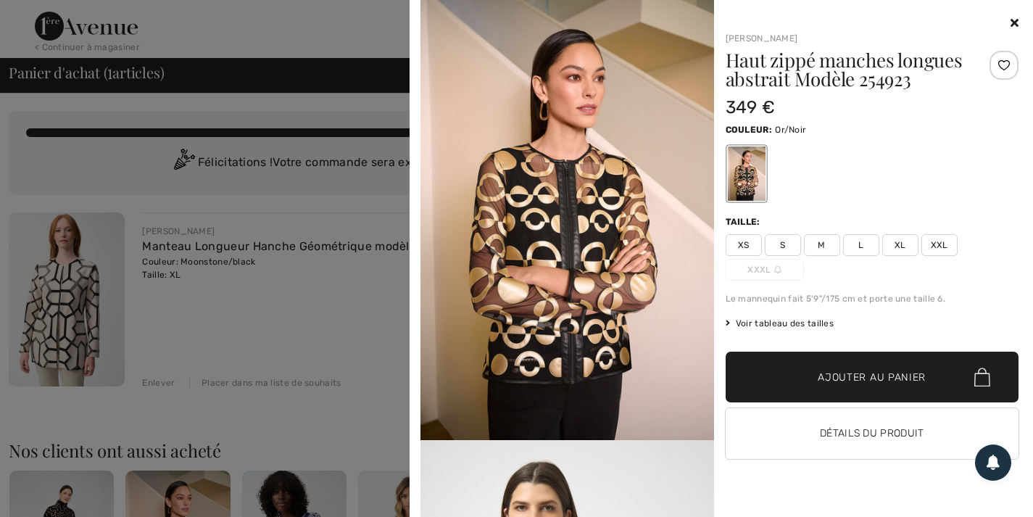
scroll to position [0, 0]
click at [1011, 21] on icon at bounding box center [1014, 23] width 8 height 12
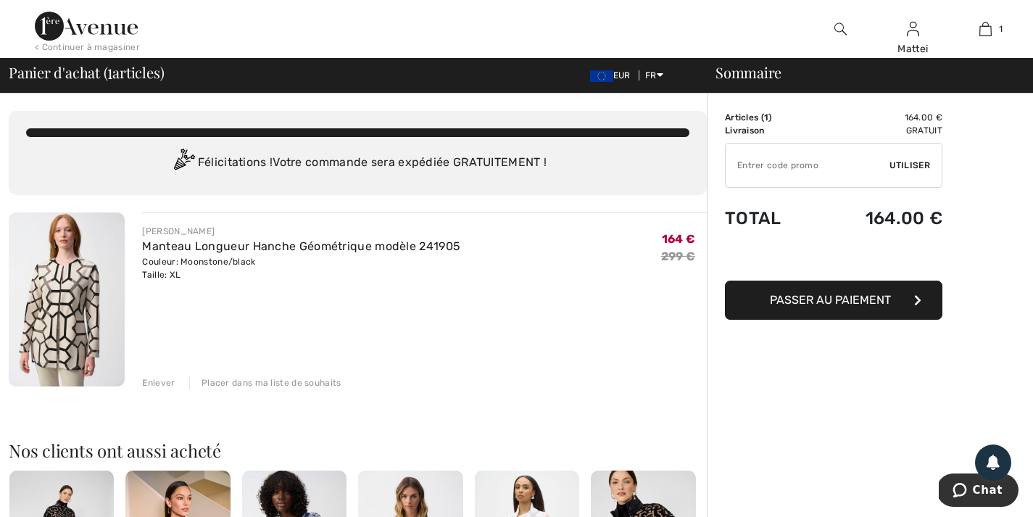
click at [823, 298] on span "Passer au paiement" at bounding box center [830, 300] width 121 height 14
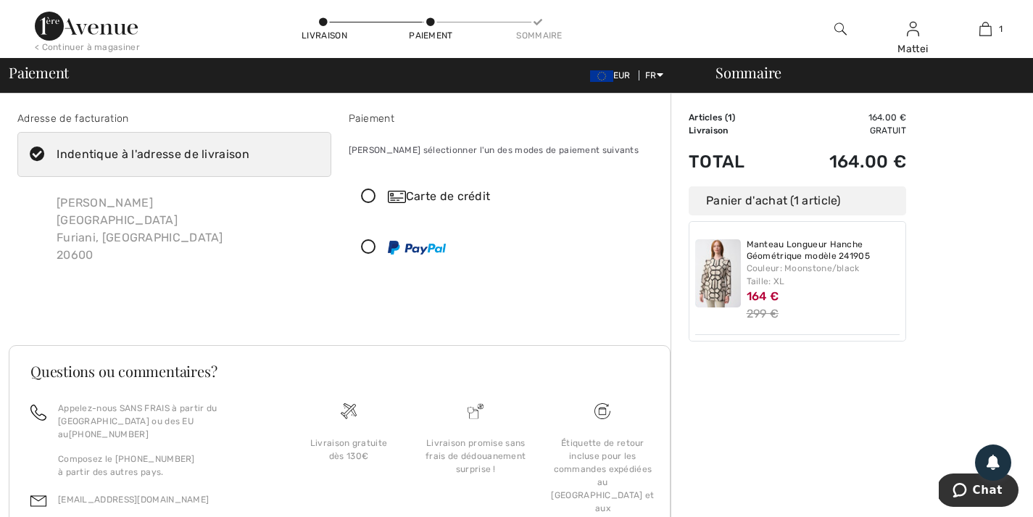
click at [369, 194] on icon at bounding box center [368, 196] width 38 height 15
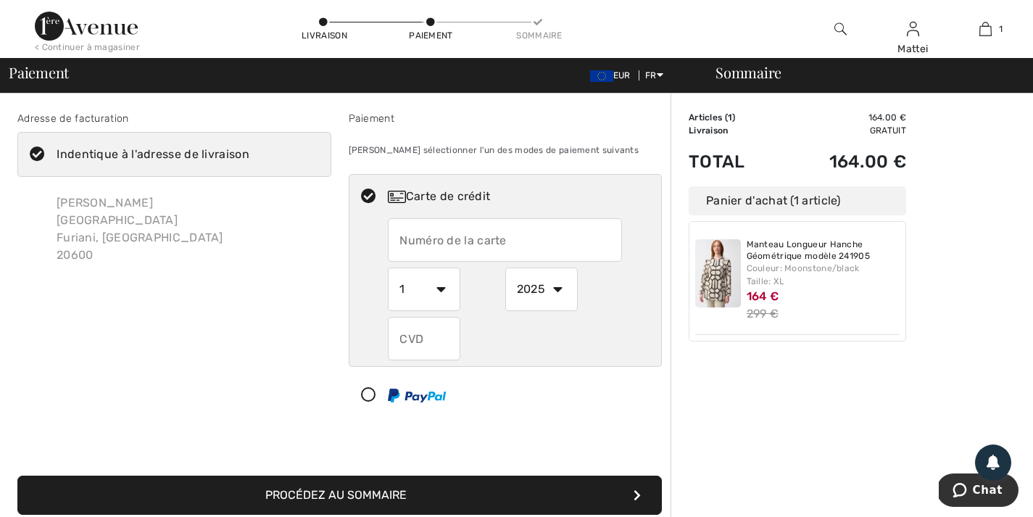
click at [560, 230] on input "text" at bounding box center [505, 239] width 234 height 43
type input "[CREDIT_CARD_NUMBER]"
select select "10"
click at [535, 238] on input "[CREDIT_CARD_NUMBER]" at bounding box center [505, 239] width 234 height 43
type input "4"
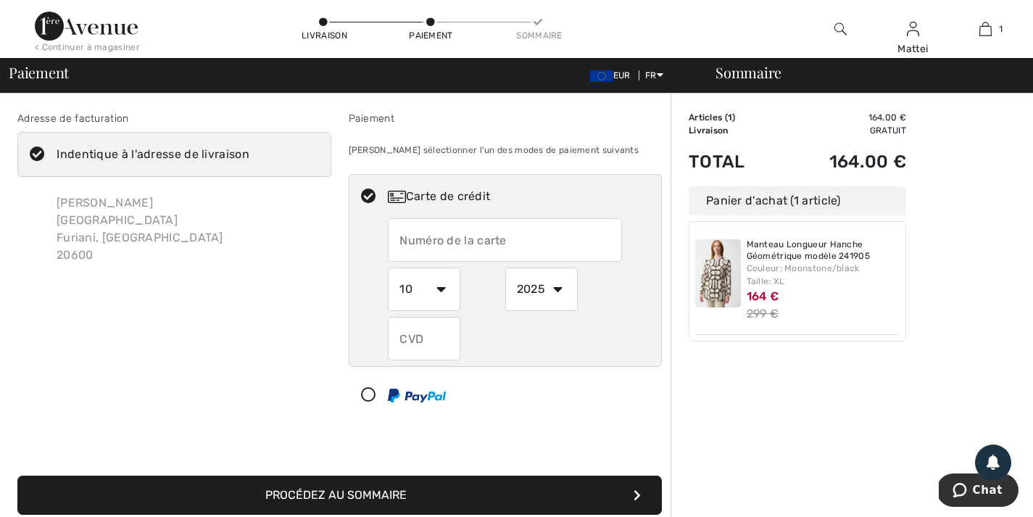
click at [549, 239] on input "text" at bounding box center [505, 239] width 234 height 43
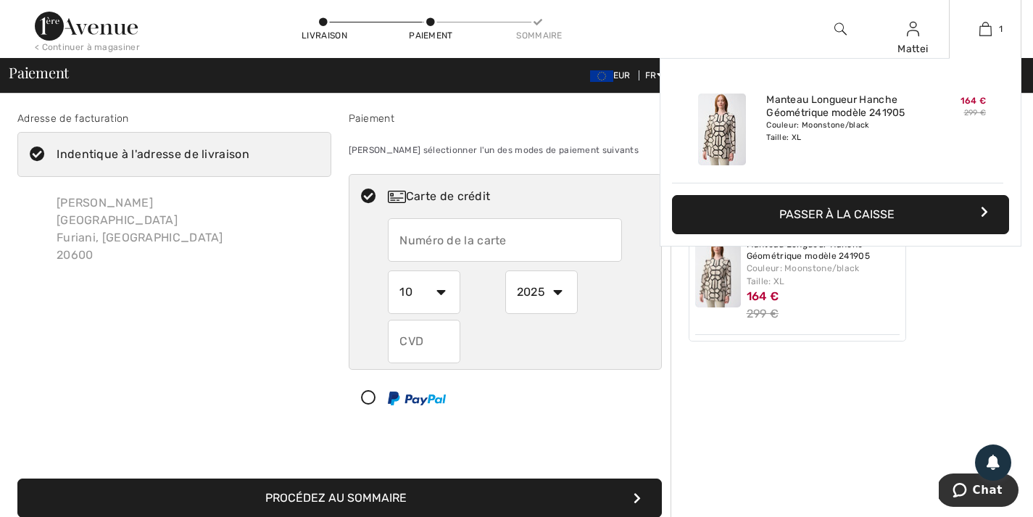
click at [841, 215] on button "Passer à la caisse" at bounding box center [840, 214] width 337 height 39
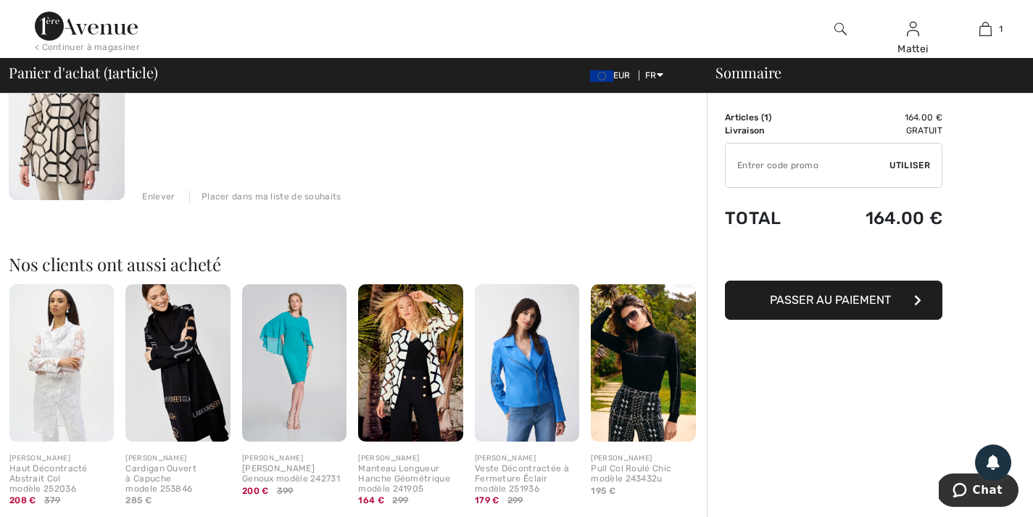
scroll to position [187, 0]
click at [428, 400] on img at bounding box center [410, 361] width 104 height 157
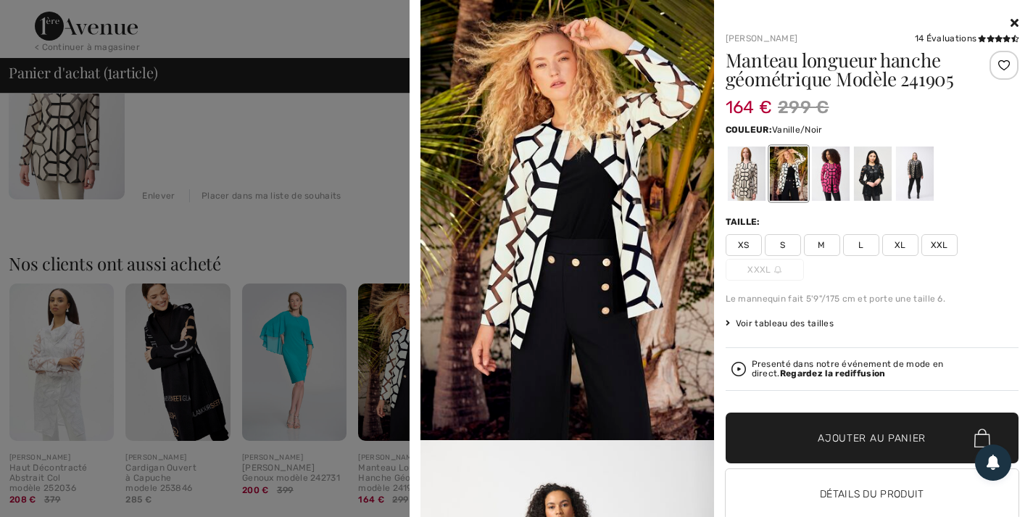
click at [786, 173] on div at bounding box center [788, 173] width 38 height 54
click at [739, 176] on div at bounding box center [746, 173] width 38 height 54
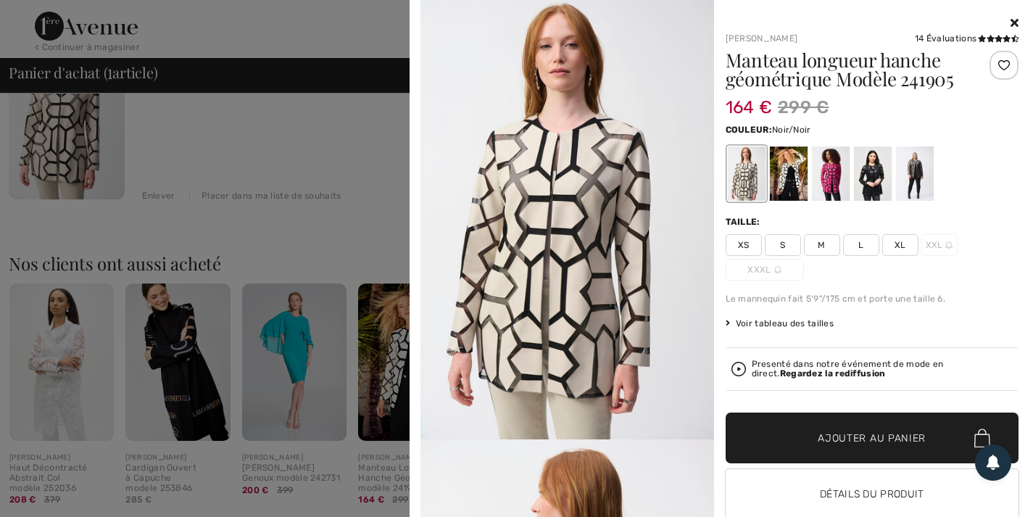
click at [865, 180] on div at bounding box center [872, 173] width 38 height 54
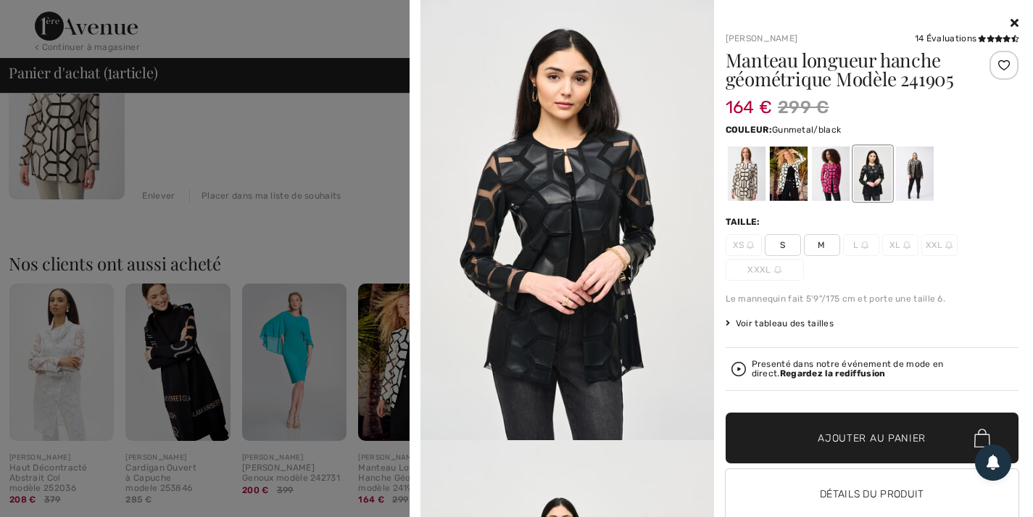
click at [910, 168] on div at bounding box center [914, 173] width 38 height 54
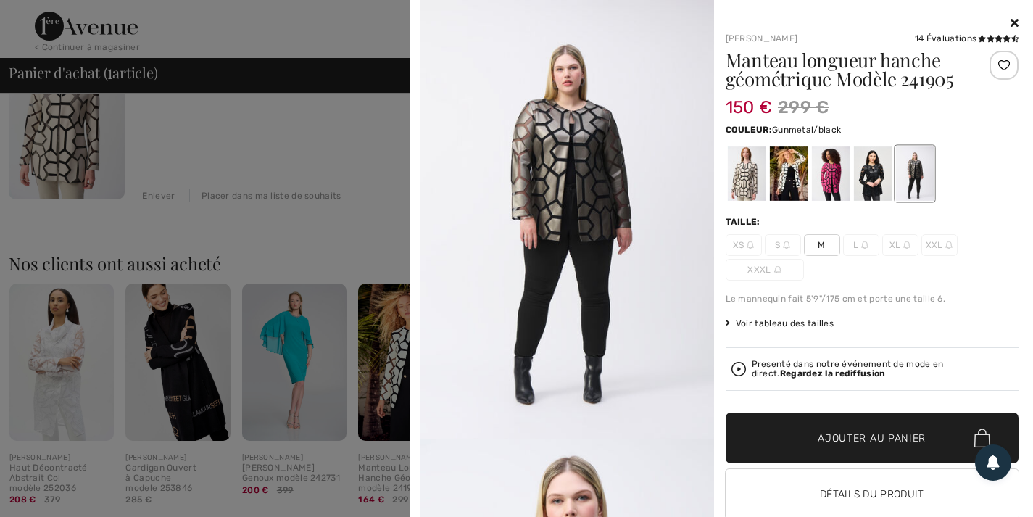
click at [1010, 18] on icon at bounding box center [1014, 23] width 8 height 12
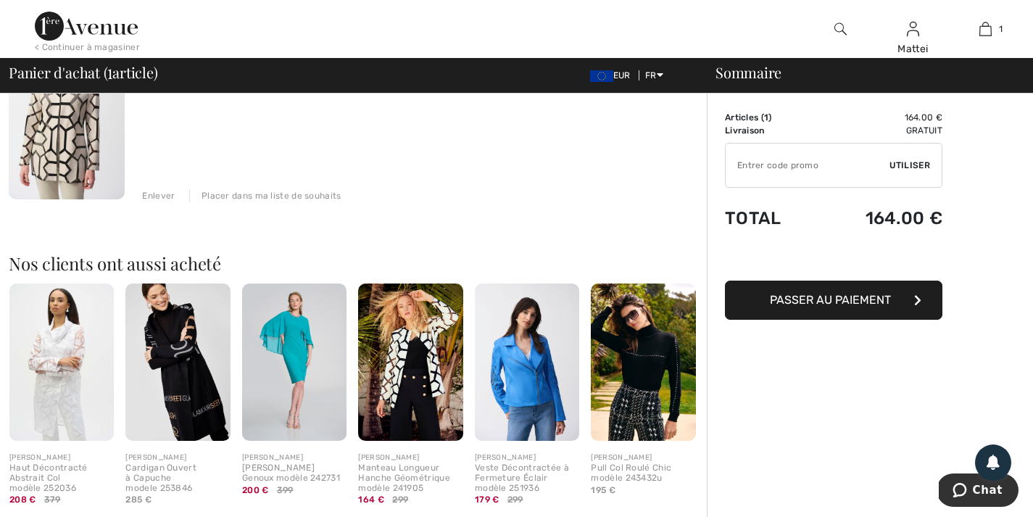
click at [423, 355] on img at bounding box center [410, 361] width 104 height 157
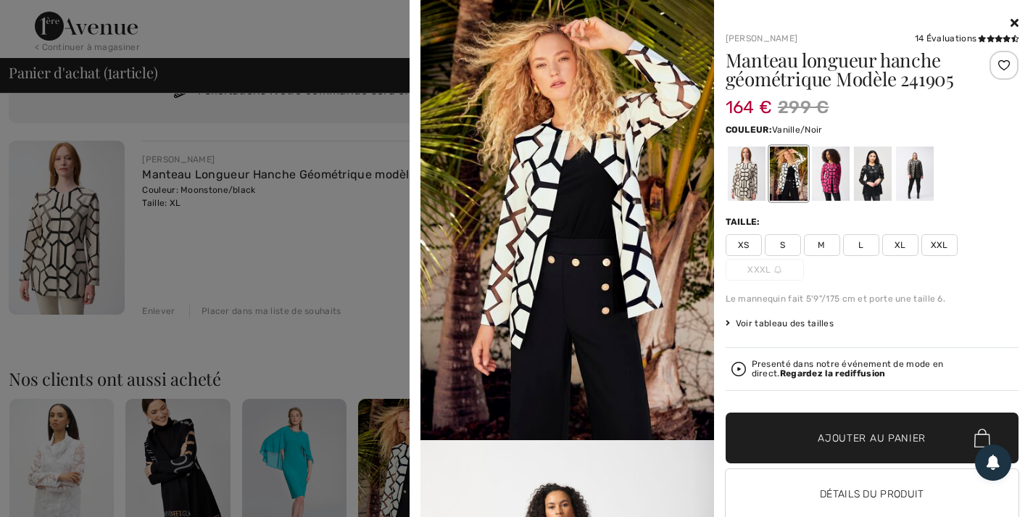
click at [1010, 20] on icon at bounding box center [1014, 23] width 8 height 12
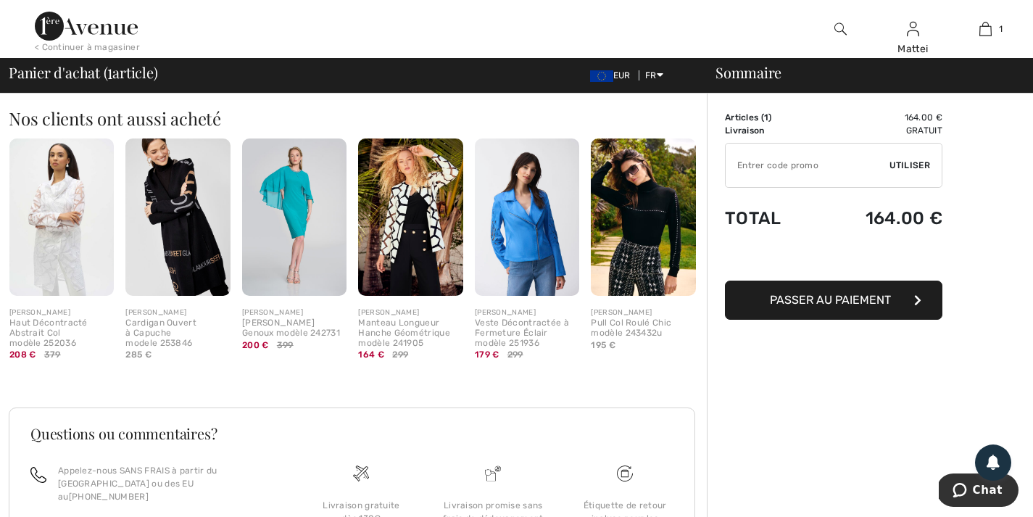
scroll to position [336, 0]
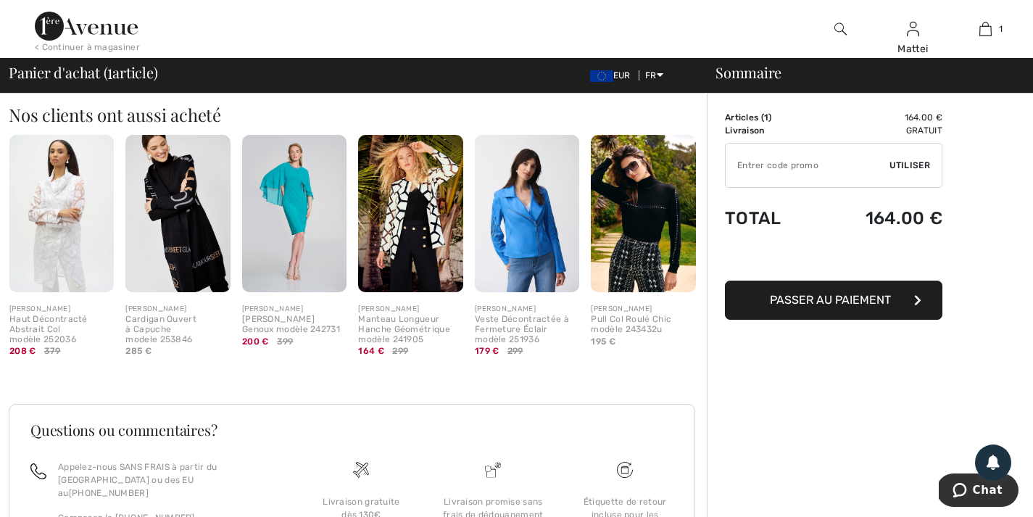
click at [427, 229] on img at bounding box center [410, 213] width 104 height 157
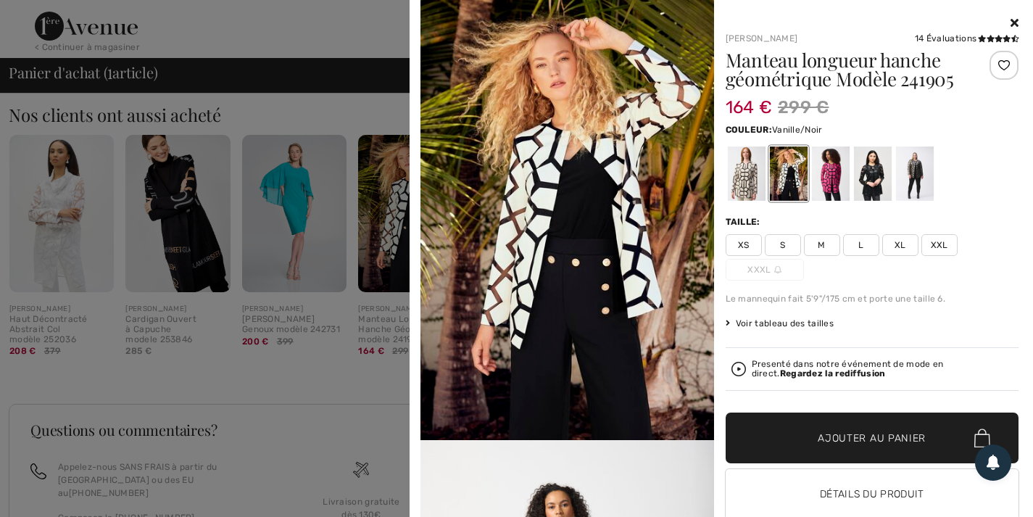
scroll to position [0, 0]
click at [1010, 17] on icon at bounding box center [1014, 23] width 8 height 12
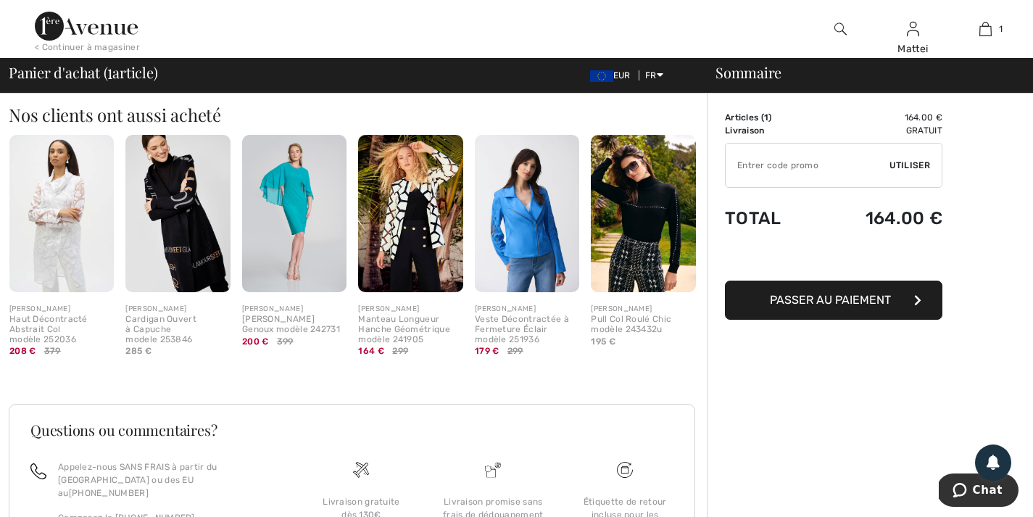
click at [59, 207] on img at bounding box center [61, 213] width 104 height 157
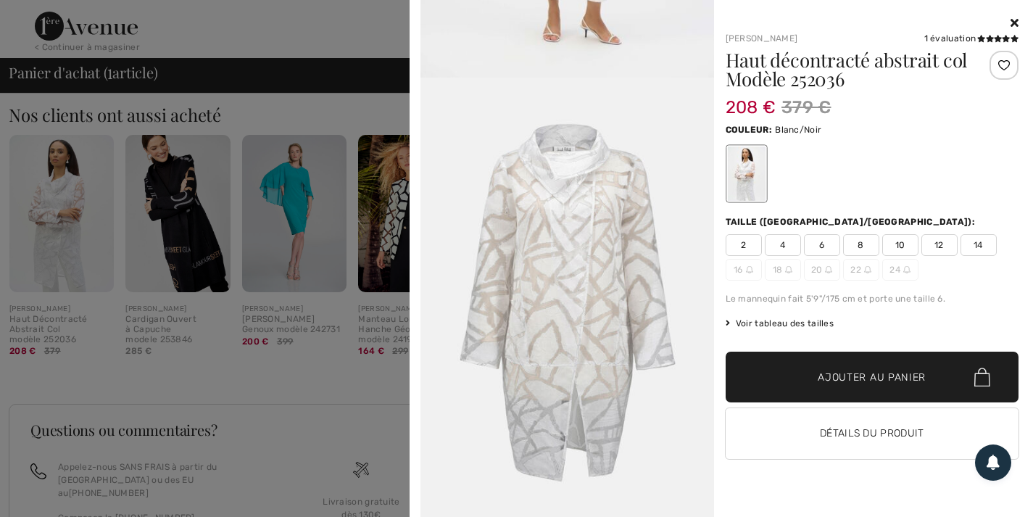
scroll to position [2136, 0]
click at [1015, 21] on icon at bounding box center [1014, 23] width 8 height 12
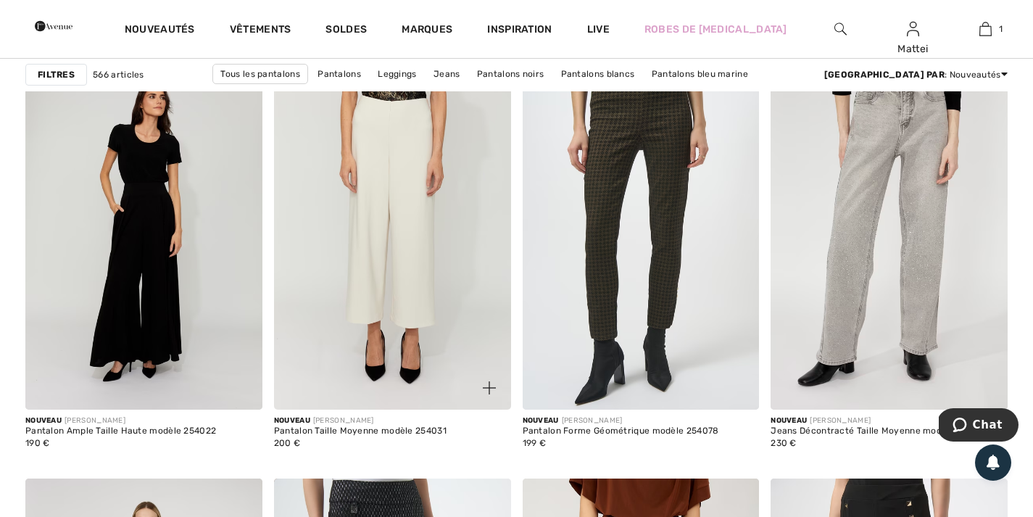
scroll to position [2026, 0]
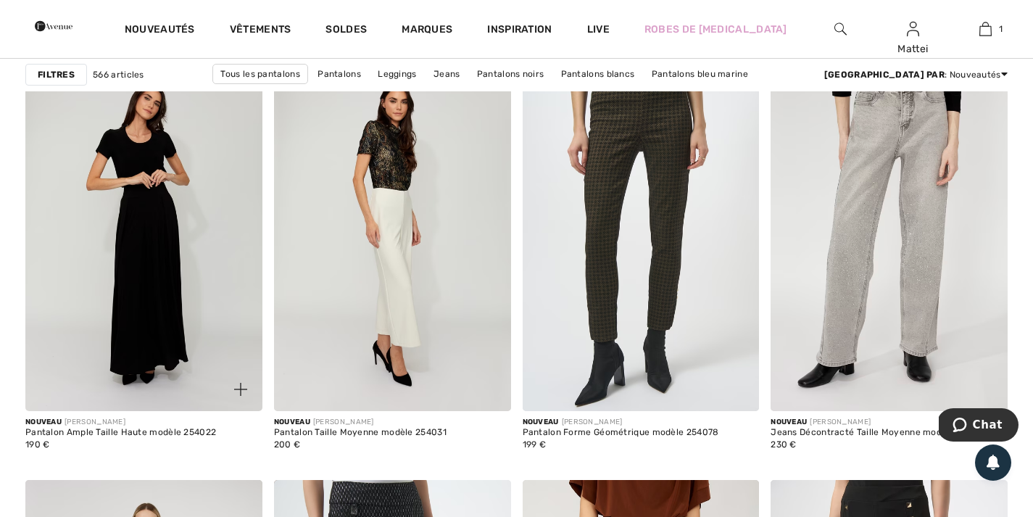
click at [162, 244] on img at bounding box center [143, 233] width 237 height 355
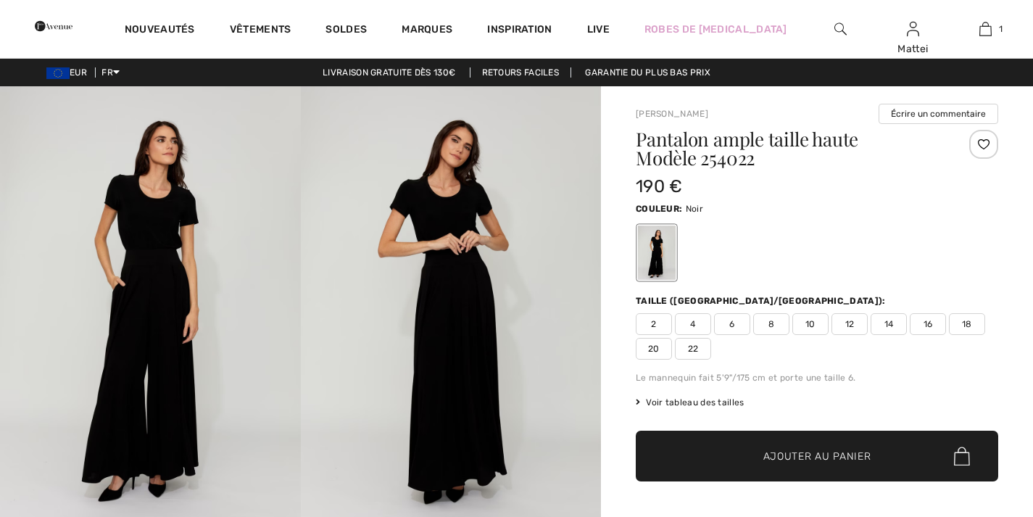
checkbox input "true"
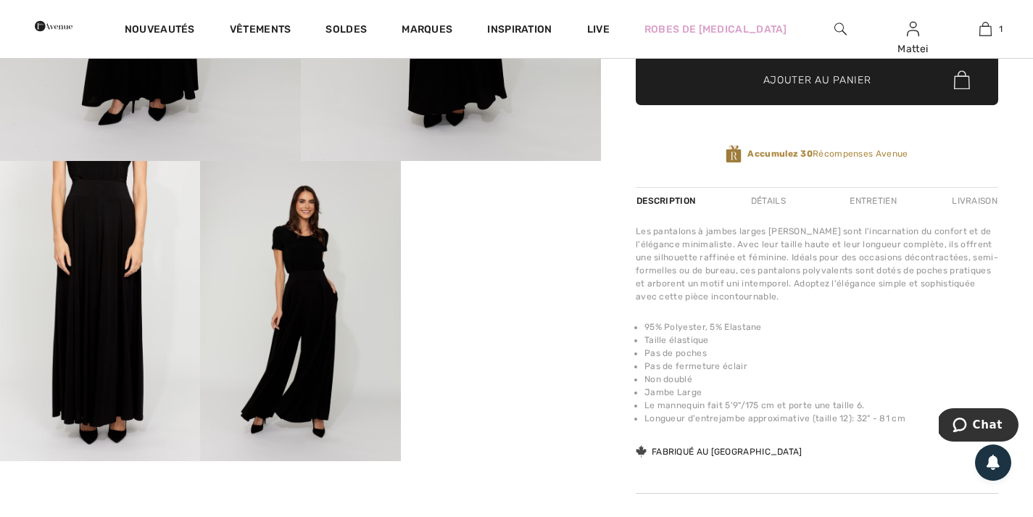
scroll to position [375, 0]
click at [500, 292] on div at bounding box center [300, 86] width 601 height 751
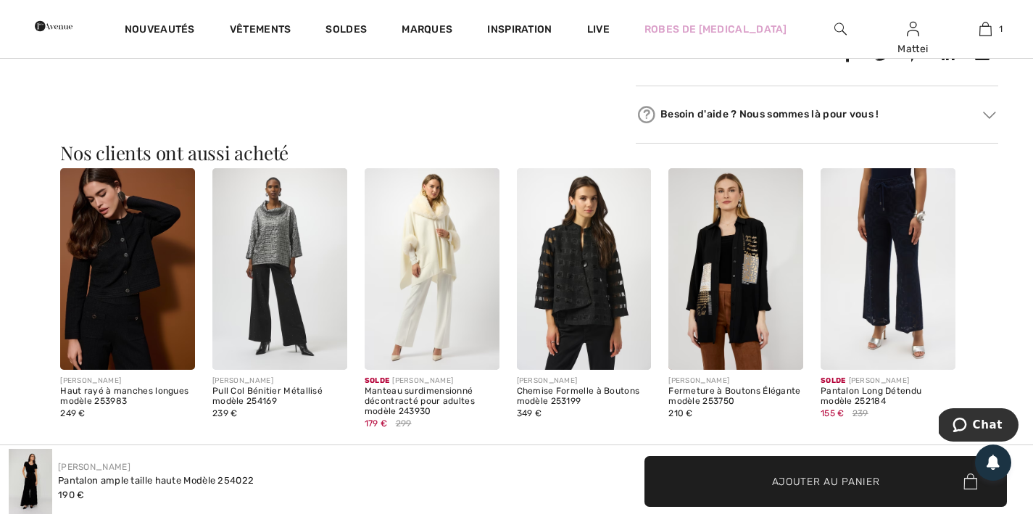
scroll to position [847, 0]
click at [594, 277] on img at bounding box center [584, 268] width 135 height 202
